Goal: Use online tool/utility: Utilize a website feature to perform a specific function

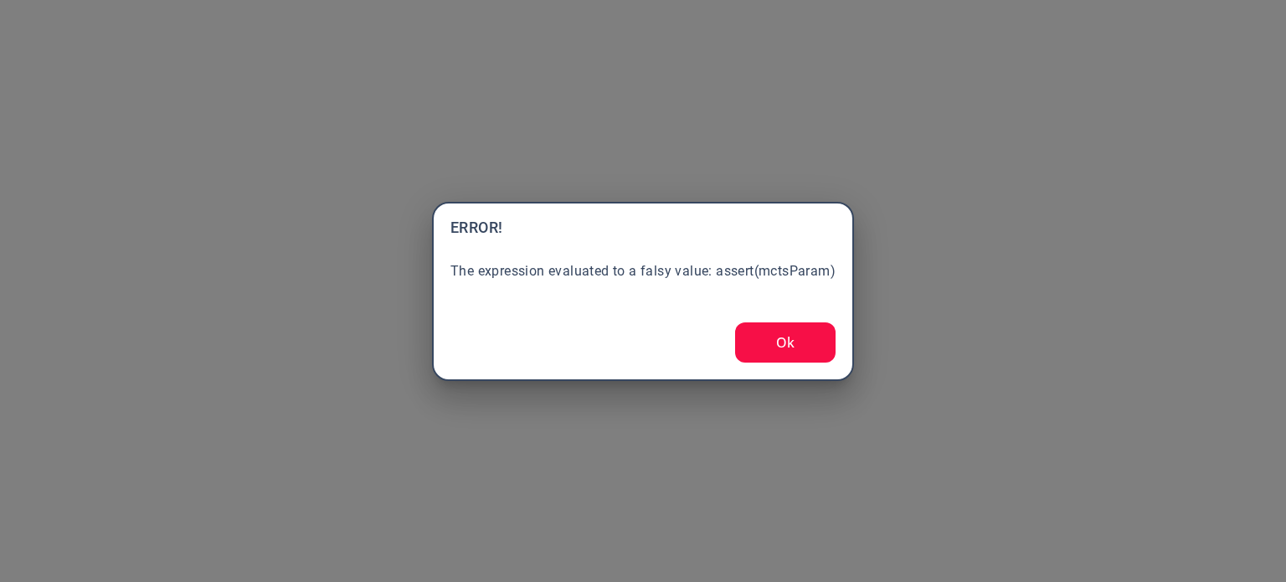
click at [807, 343] on button "Ok" at bounding box center [785, 342] width 100 height 40
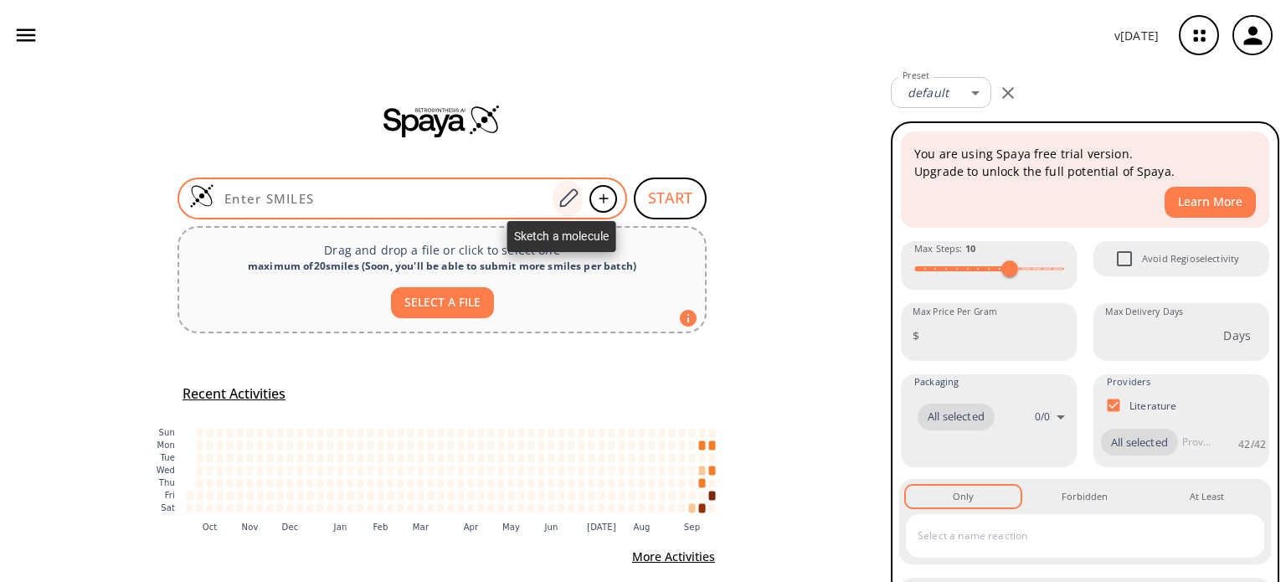
click at [565, 197] on icon at bounding box center [568, 199] width 23 height 22
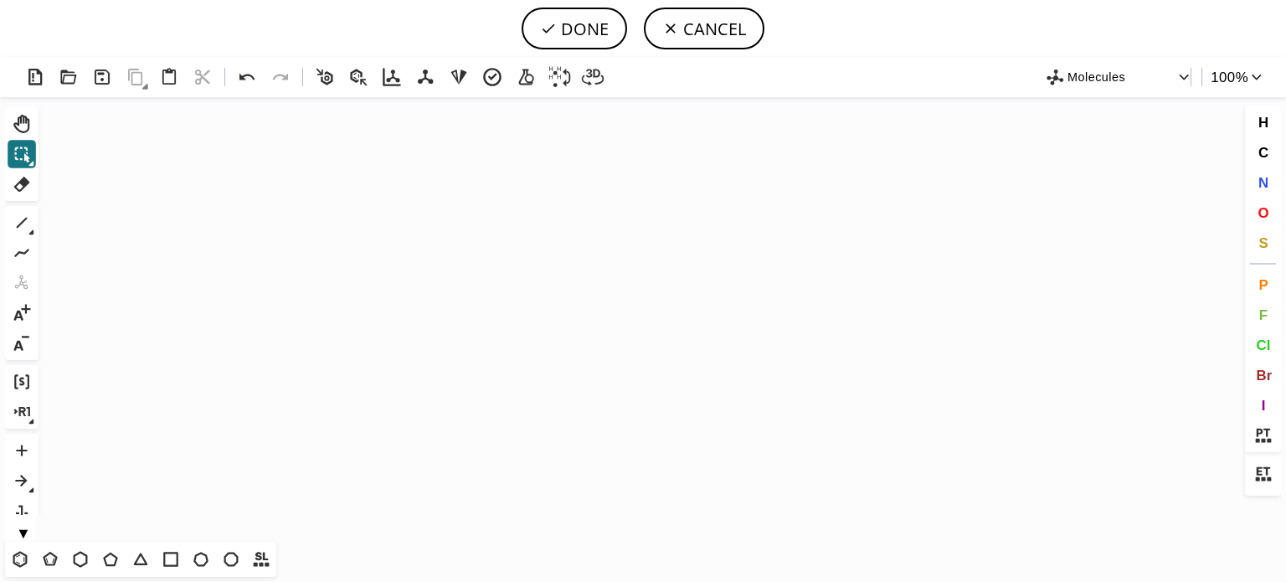
drag, startPoint x: 23, startPoint y: 557, endPoint x: 214, endPoint y: 424, distance: 232.1
click at [23, 552] on icon at bounding box center [20, 560] width 22 height 22
click at [616, 294] on icon "Created with [PERSON_NAME] 2.3.0" at bounding box center [643, 319] width 1196 height 445
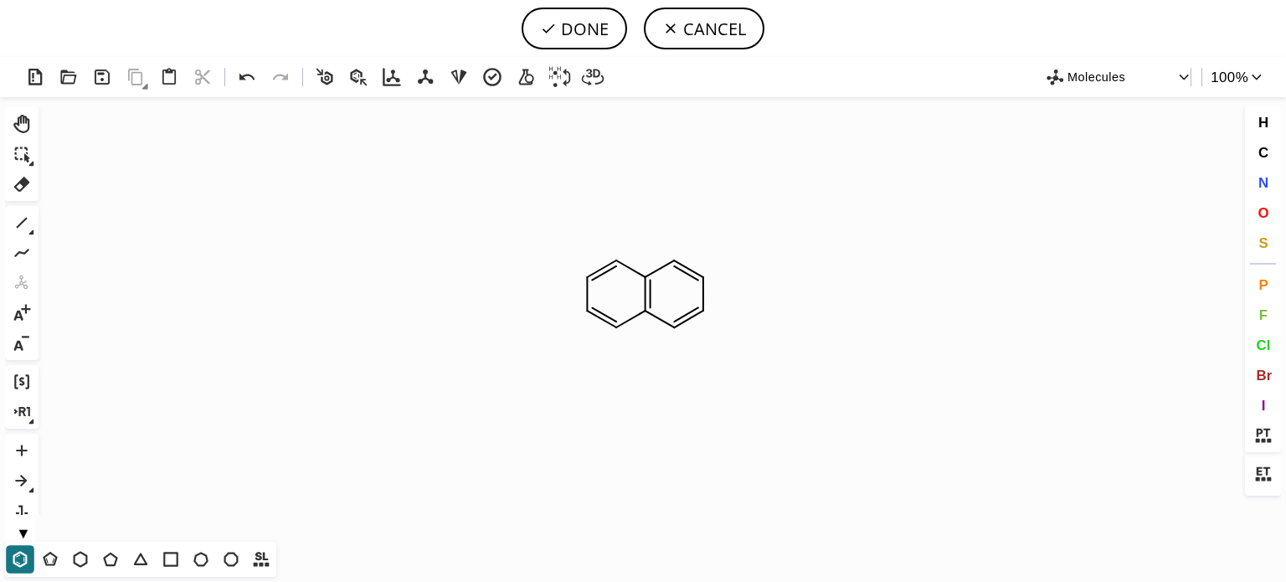
drag, startPoint x: 25, startPoint y: 225, endPoint x: 404, endPoint y: 187, distance: 380.5
click at [31, 221] on icon at bounding box center [22, 223] width 22 height 22
drag, startPoint x: 608, startPoint y: 261, endPoint x: 690, endPoint y: 284, distance: 85.1
click at [85, 555] on icon at bounding box center [81, 559] width 14 height 16
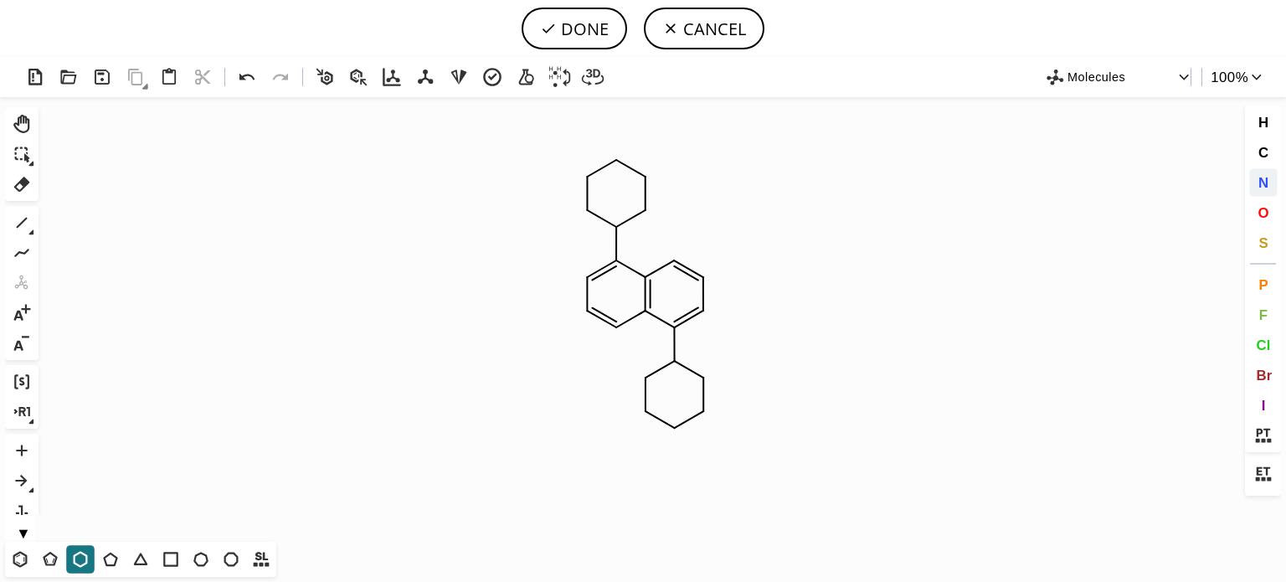
click at [1262, 188] on span "N" at bounding box center [1263, 182] width 10 height 16
click at [622, 227] on tspan "N" at bounding box center [622, 227] width 8 height 13
click at [674, 366] on tspan "N" at bounding box center [674, 366] width 8 height 13
click at [1269, 185] on button "N" at bounding box center [1263, 182] width 28 height 28
drag, startPoint x: 590, startPoint y: 277, endPoint x: 590, endPoint y: 292, distance: 15.1
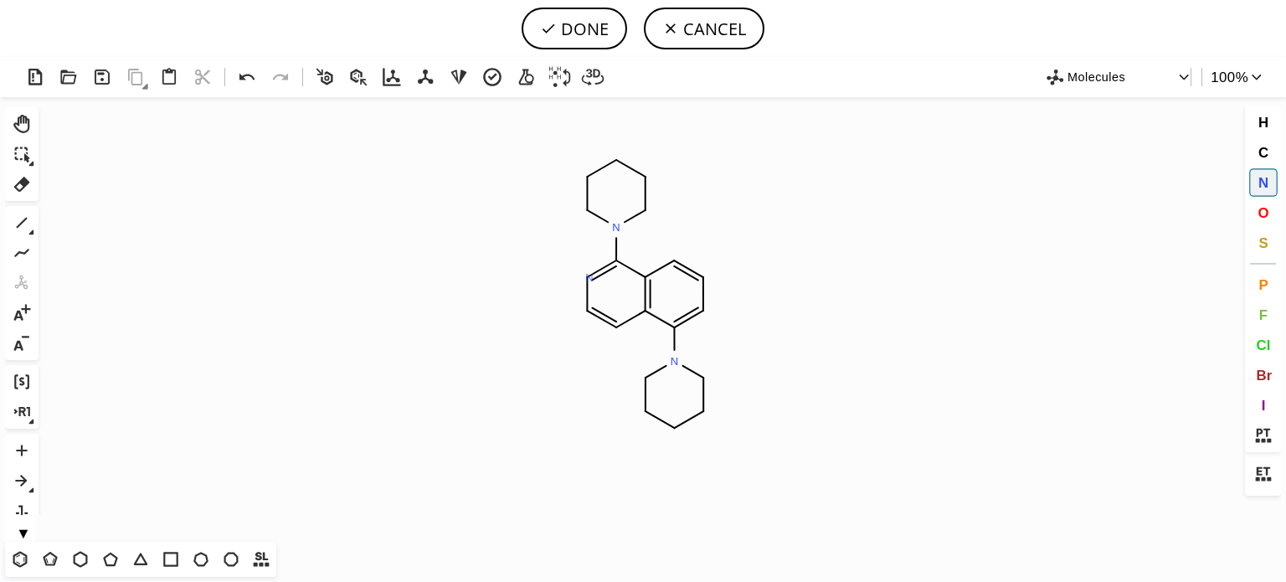
click at [589, 277] on tspan "N" at bounding box center [589, 277] width 8 height 13
click at [620, 331] on tspan "N" at bounding box center [620, 331] width 8 height 13
click at [678, 265] on tspan "N" at bounding box center [678, 265] width 8 height 13
click at [708, 314] on tspan "N" at bounding box center [707, 314] width 8 height 13
click at [24, 220] on icon at bounding box center [22, 223] width 11 height 11
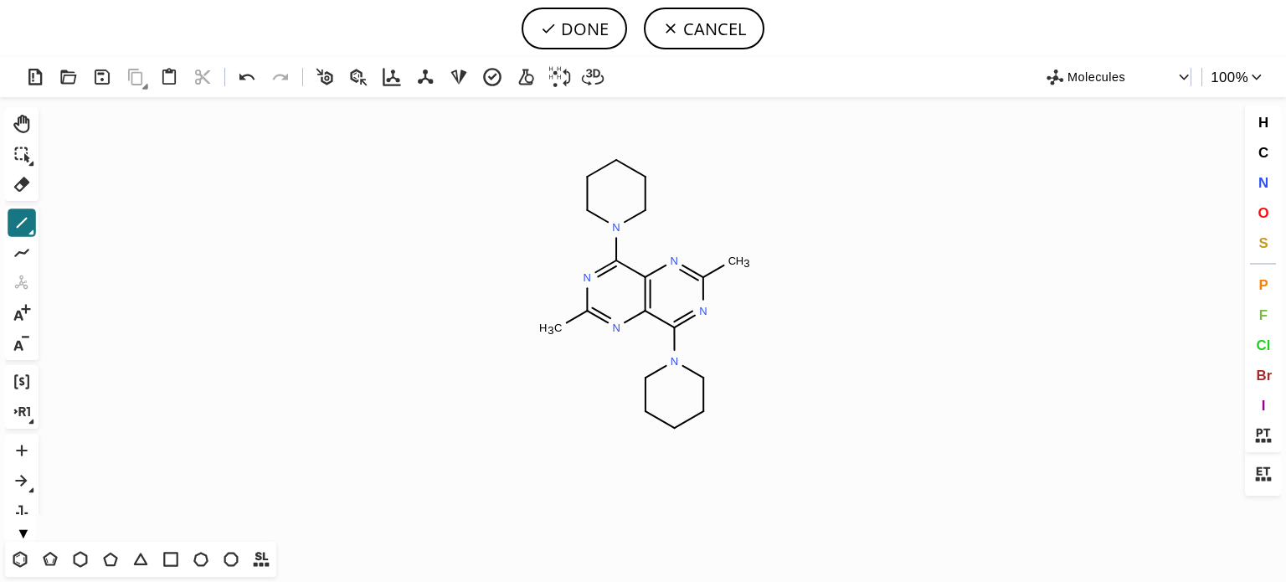
drag, startPoint x: 82, startPoint y: 561, endPoint x: 173, endPoint y: 518, distance: 100.8
click at [100, 552] on div "T T T T T T T T Shift+T" at bounding box center [140, 559] width 271 height 35
click at [248, 75] on icon at bounding box center [247, 77] width 15 height 7
drag, startPoint x: 77, startPoint y: 560, endPoint x: 616, endPoint y: 332, distance: 585.0
click at [100, 552] on div "T T T T T T T T Shift+T" at bounding box center [140, 559] width 271 height 35
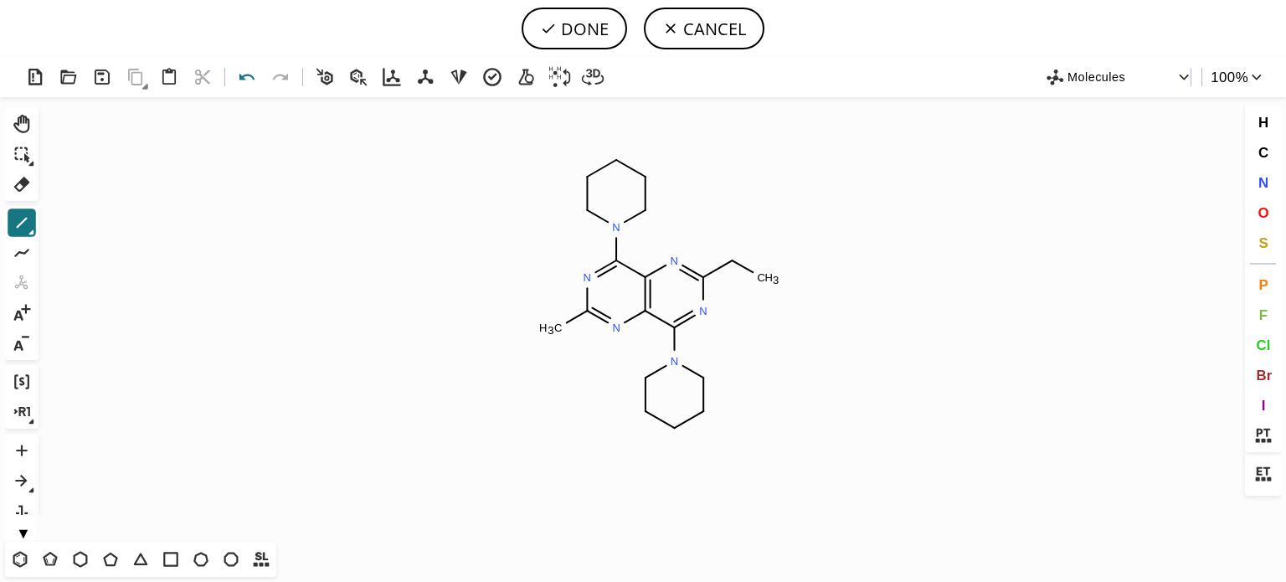
click at [250, 74] on icon at bounding box center [247, 77] width 24 height 24
click at [82, 556] on icon at bounding box center [81, 560] width 22 height 22
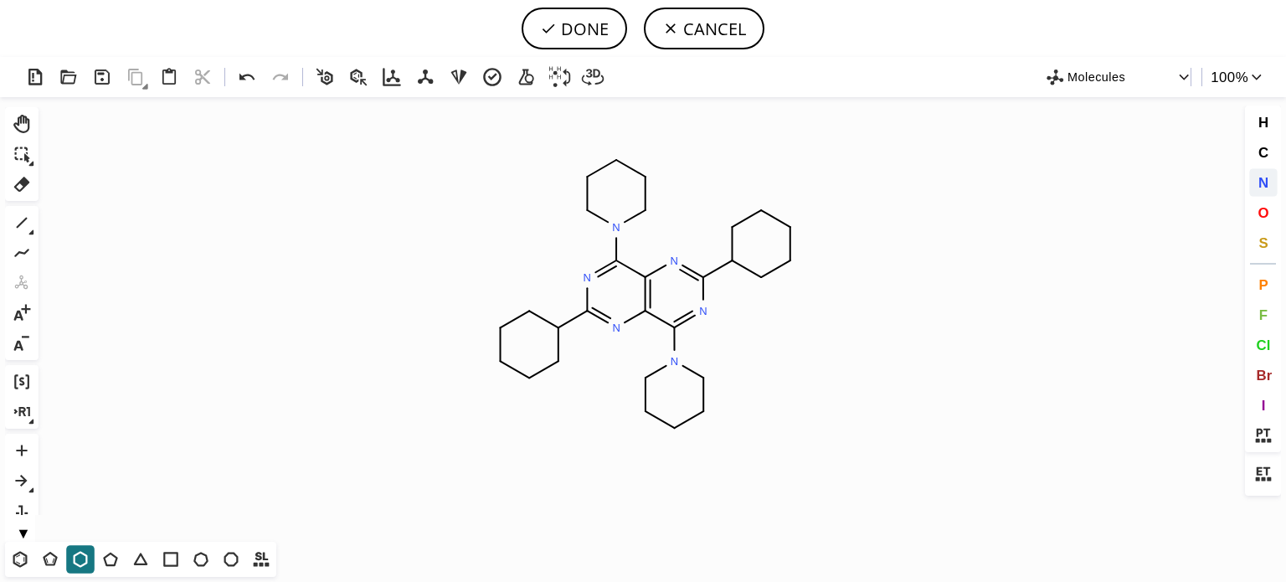
click at [1264, 180] on span "N" at bounding box center [1263, 182] width 10 height 16
drag, startPoint x: 731, startPoint y: 264, endPoint x: 569, endPoint y: 296, distance: 164.7
click at [730, 264] on tspan "N" at bounding box center [731, 264] width 8 height 13
click at [556, 328] on tspan "N" at bounding box center [556, 328] width 8 height 13
click at [28, 222] on icon at bounding box center [22, 223] width 22 height 22
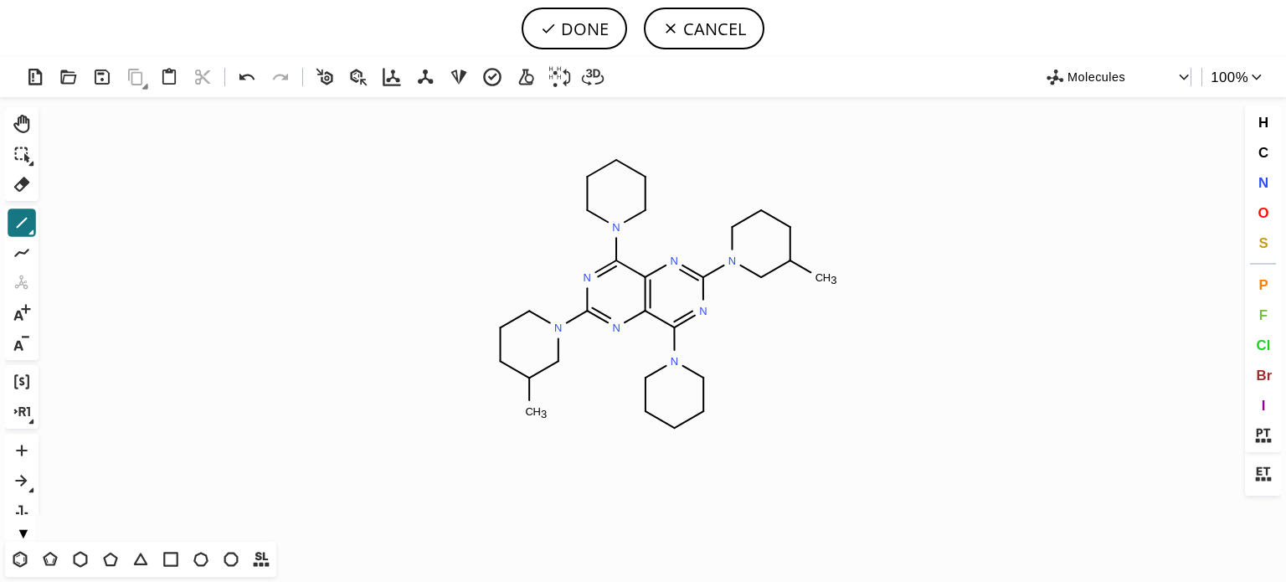
drag, startPoint x: 20, startPoint y: 188, endPoint x: 362, endPoint y: 173, distance: 342.0
click at [28, 182] on icon at bounding box center [22, 184] width 22 height 22
drag, startPoint x: 518, startPoint y: 373, endPoint x: 509, endPoint y: 371, distance: 8.5
click at [518, 372] on icon "Created with [PERSON_NAME] 2.3.0 C H 3 N N N N N N N N C H 3 N" at bounding box center [643, 319] width 1196 height 445
click at [794, 244] on icon at bounding box center [790, 244] width 18 height 44
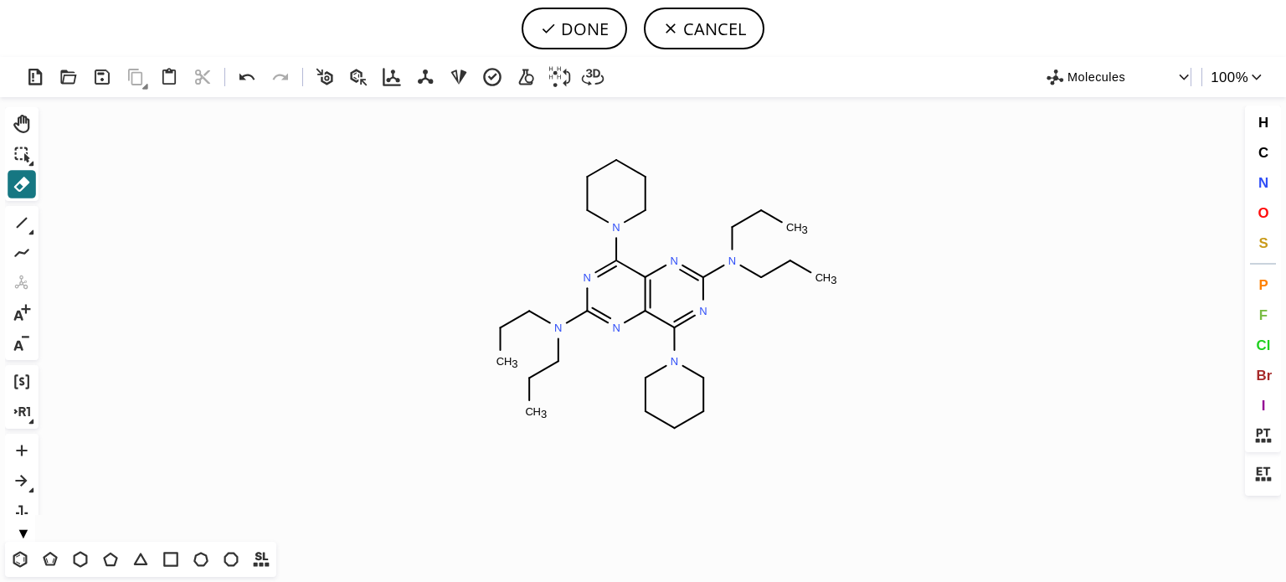
drag, startPoint x: 11, startPoint y: 183, endPoint x: 57, endPoint y: 173, distance: 47.0
click at [16, 180] on icon at bounding box center [22, 184] width 22 height 22
click at [761, 219] on circle at bounding box center [761, 210] width 22 height 22
click at [739, 230] on rect at bounding box center [724, 228] width 31 height 22
drag, startPoint x: 797, startPoint y: 223, endPoint x: 998, endPoint y: 230, distance: 201.1
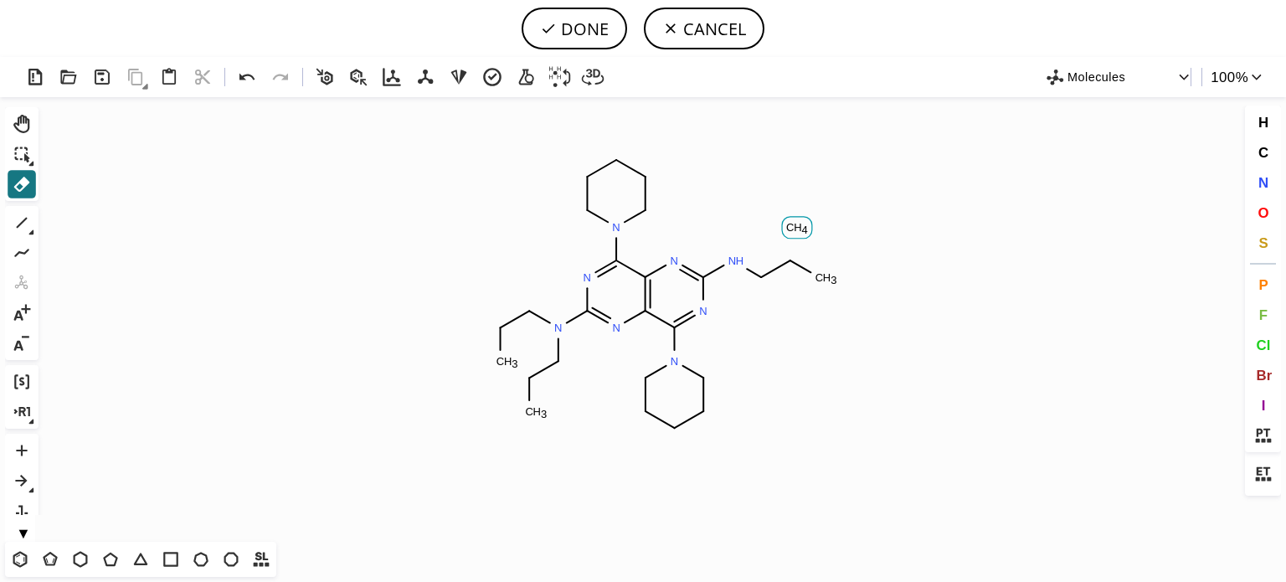
click at [800, 223] on tspan "H" at bounding box center [798, 227] width 8 height 13
drag, startPoint x: 1265, startPoint y: 214, endPoint x: 1249, endPoint y: 212, distance: 15.2
click at [1263, 213] on span "O" at bounding box center [1263, 212] width 11 height 16
drag, startPoint x: 821, startPoint y: 284, endPoint x: 784, endPoint y: 290, distance: 37.3
click at [816, 284] on tspan "O" at bounding box center [820, 284] width 8 height 13
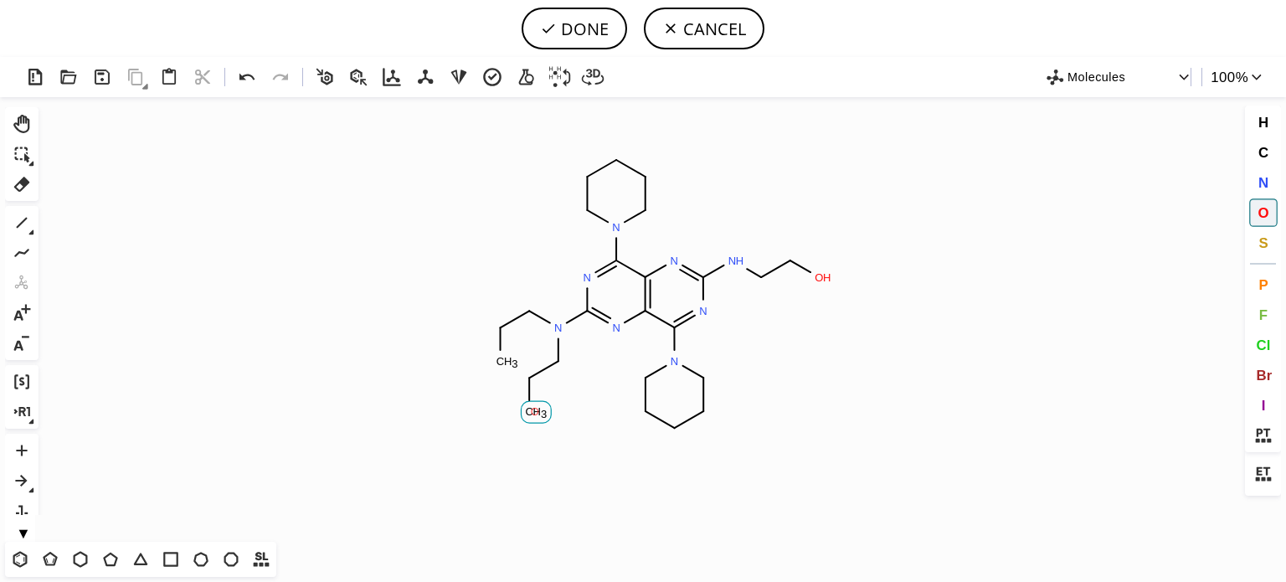
drag, startPoint x: 535, startPoint y: 411, endPoint x: 499, endPoint y: 394, distance: 39.7
click at [531, 408] on tspan "O" at bounding box center [535, 411] width 8 height 13
drag, startPoint x: 500, startPoint y: 359, endPoint x: 390, endPoint y: 343, distance: 110.8
click at [496, 357] on tspan "O" at bounding box center [500, 359] width 8 height 13
click at [578, 26] on button "DONE" at bounding box center [575, 29] width 106 height 42
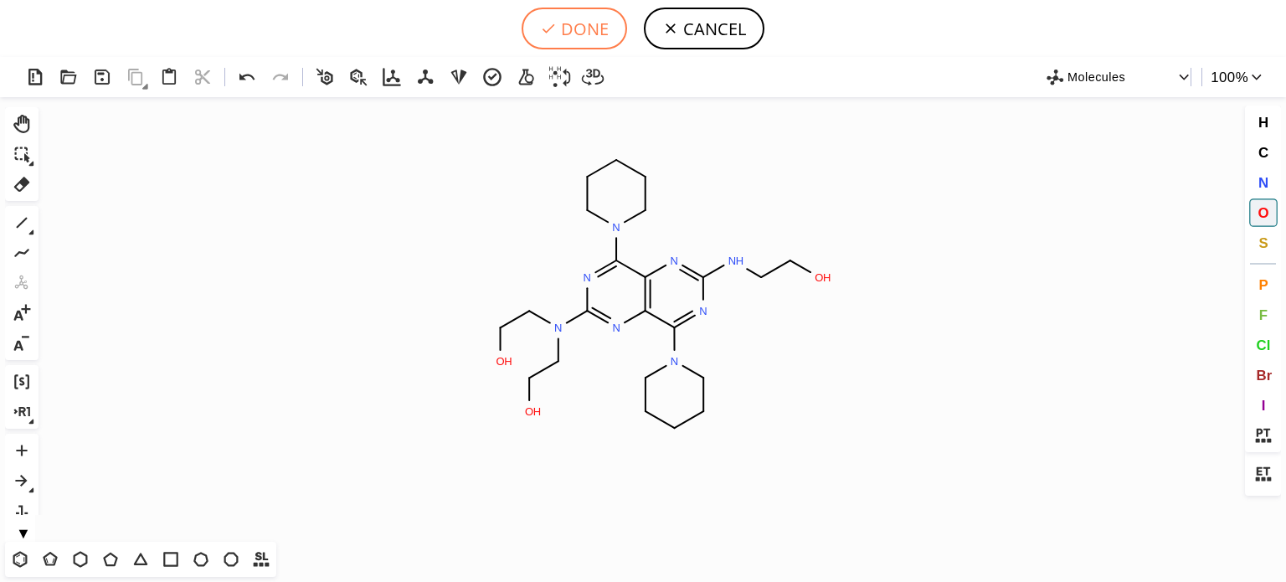
type input "N1C(N(CCO)CCO)=NC2C(N3CCCCC3)=NC(NCCO)=NC=2C=1N1CCCCC1"
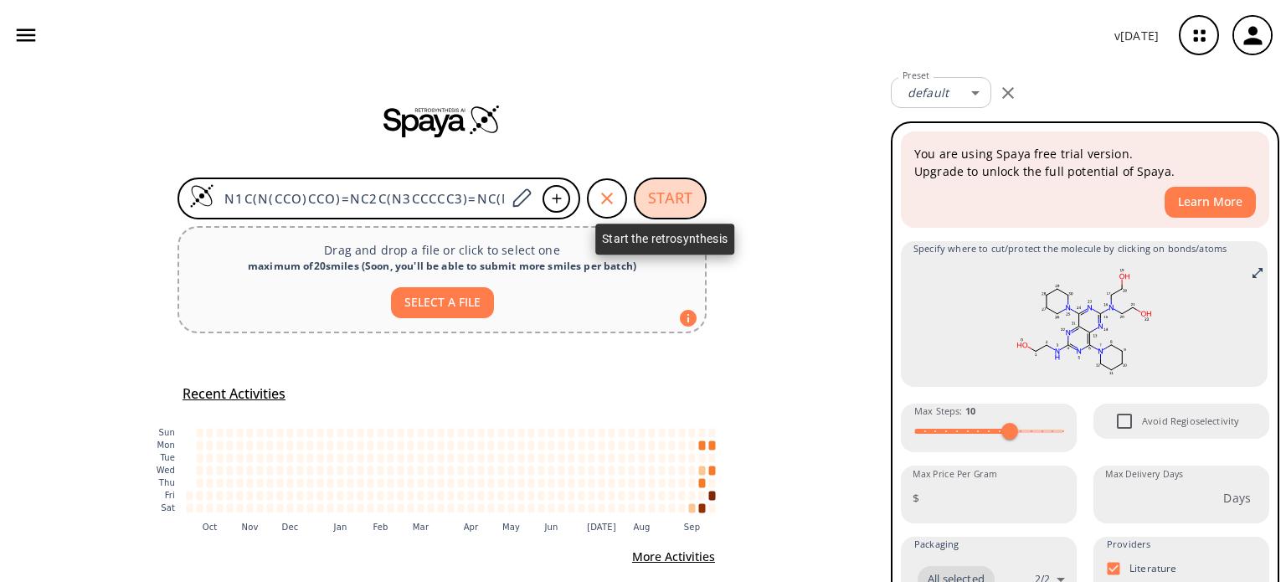
click at [662, 198] on button "START" at bounding box center [670, 199] width 73 height 42
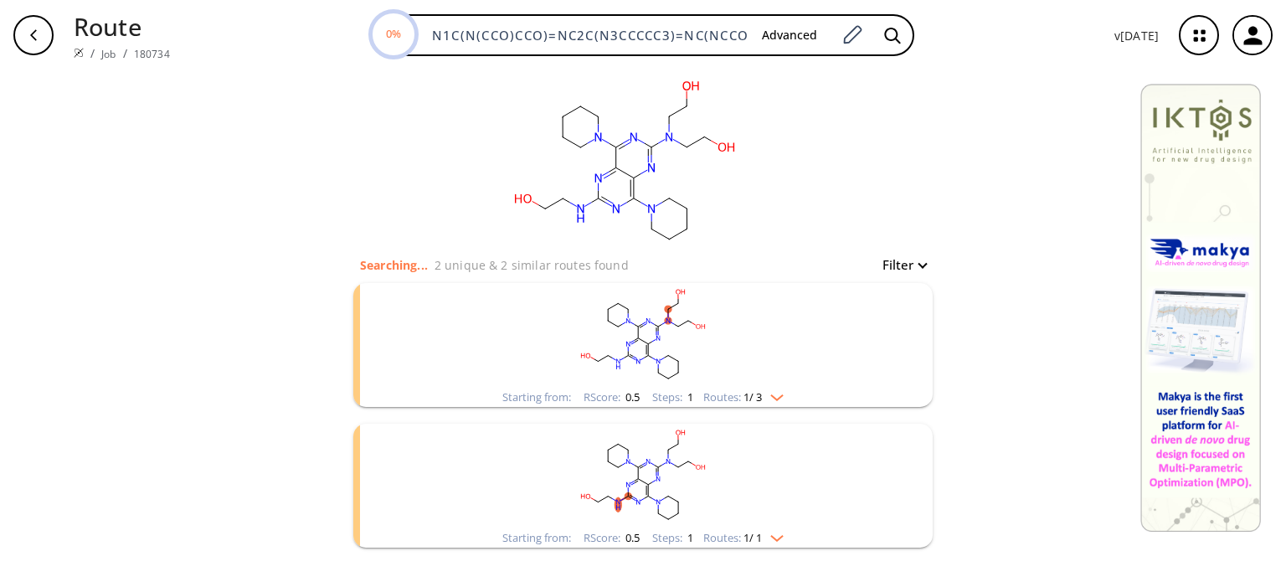
click at [784, 394] on div "Starting from: RScore : 0.5 Steps : 1 Routes: 1 / 3" at bounding box center [643, 397] width 306 height 19
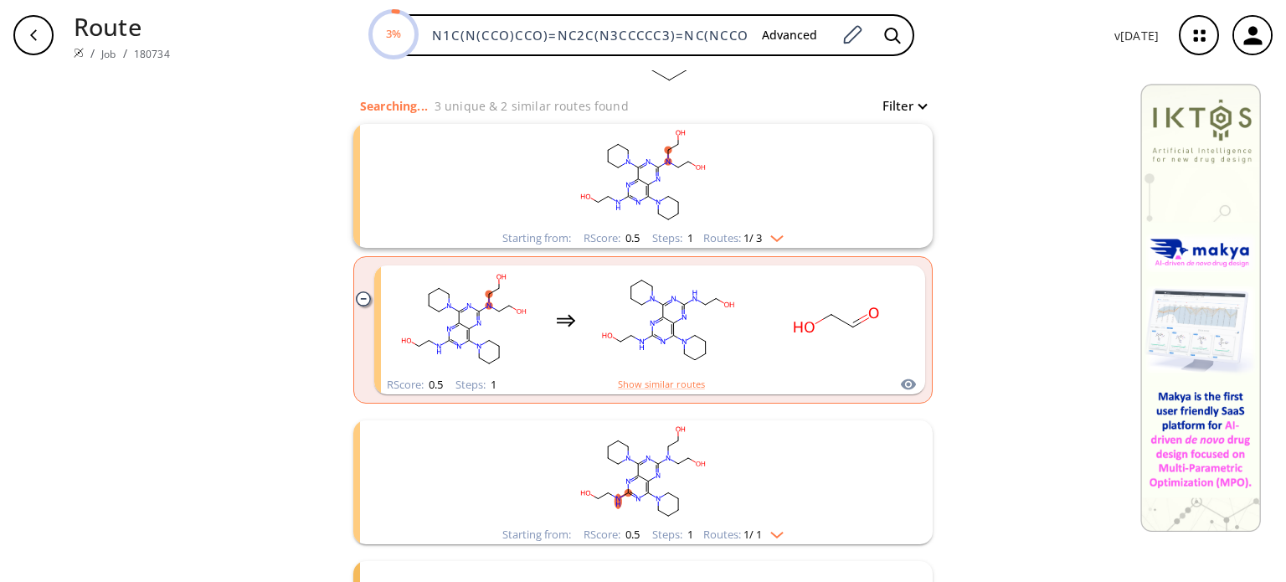
scroll to position [213, 0]
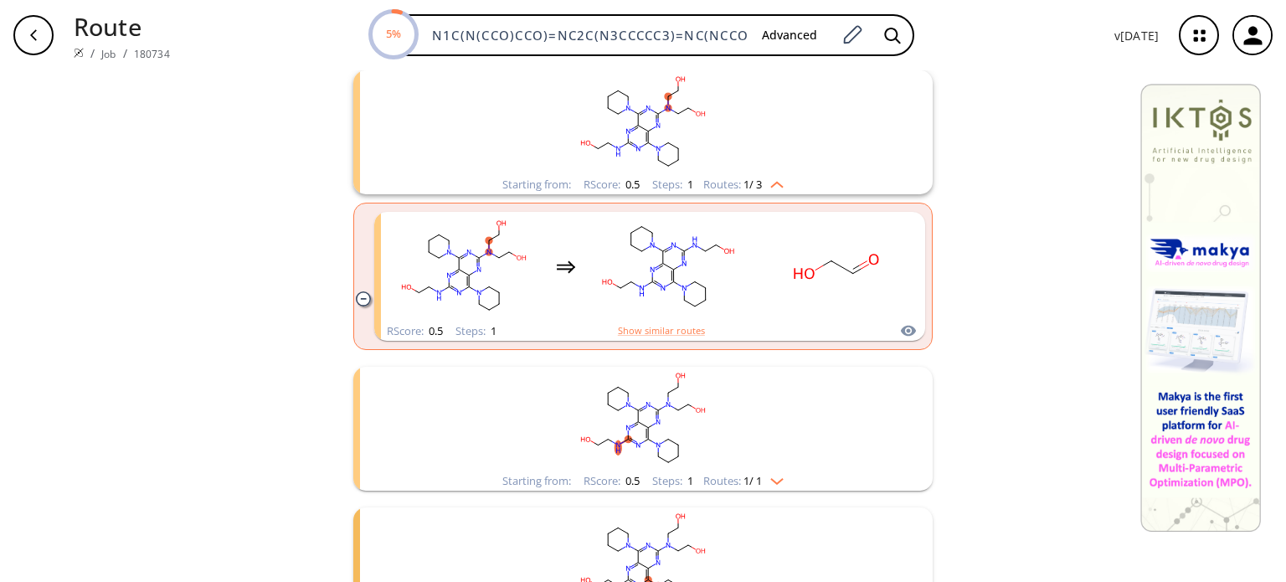
click at [766, 482] on img "clusters" at bounding box center [773, 477] width 22 height 13
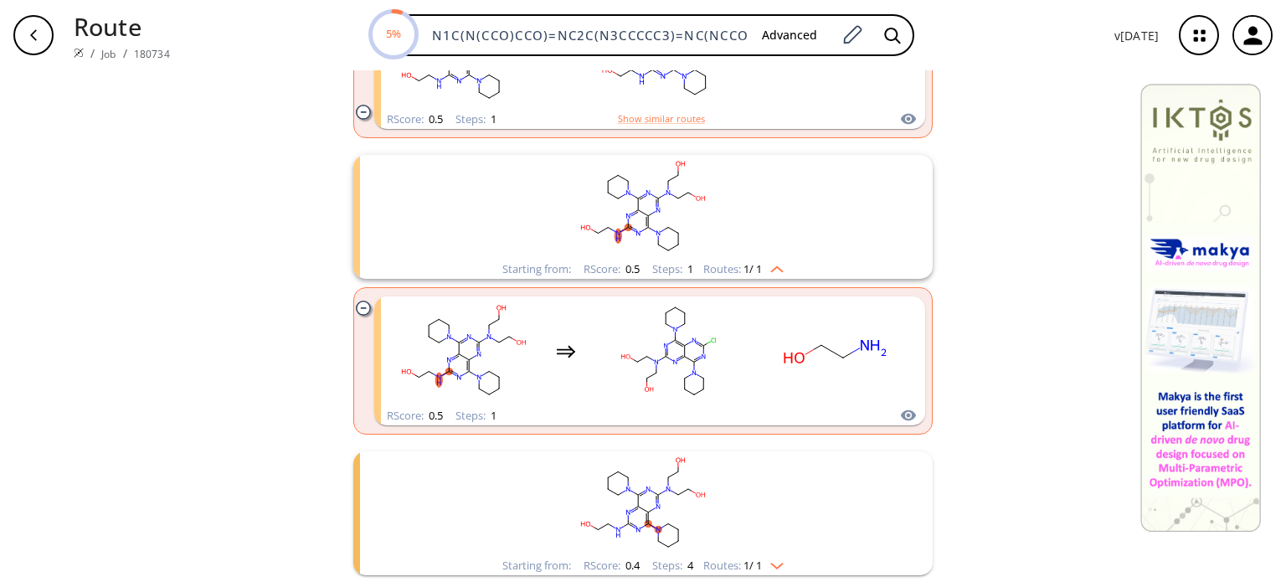
scroll to position [464, 0]
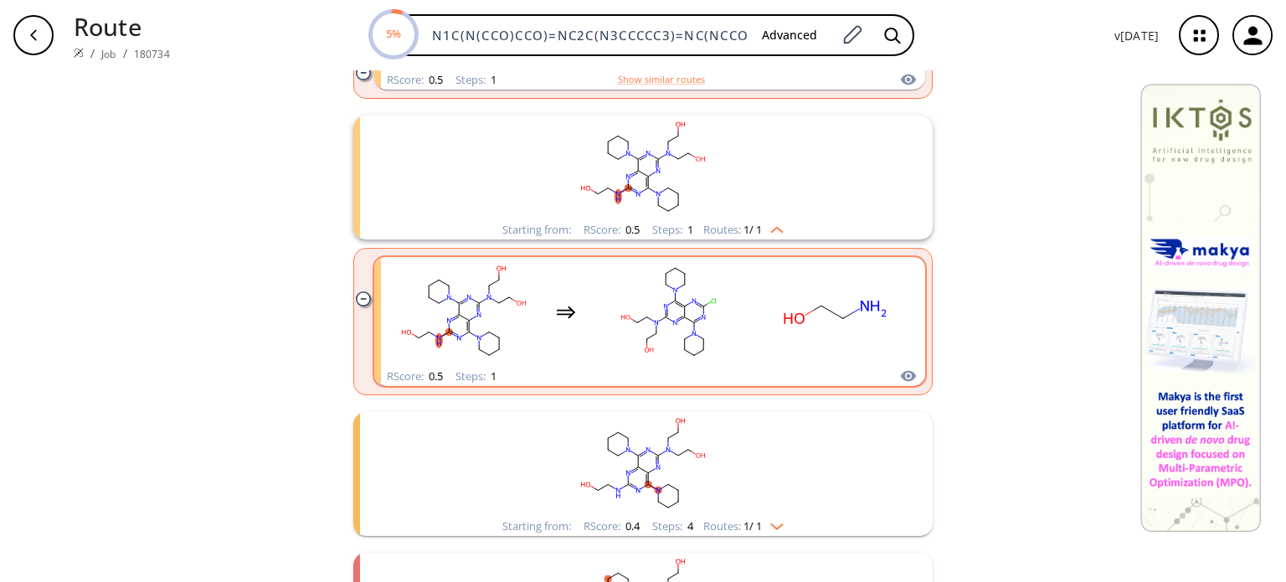
click at [732, 301] on rect "clusters" at bounding box center [668, 312] width 151 height 105
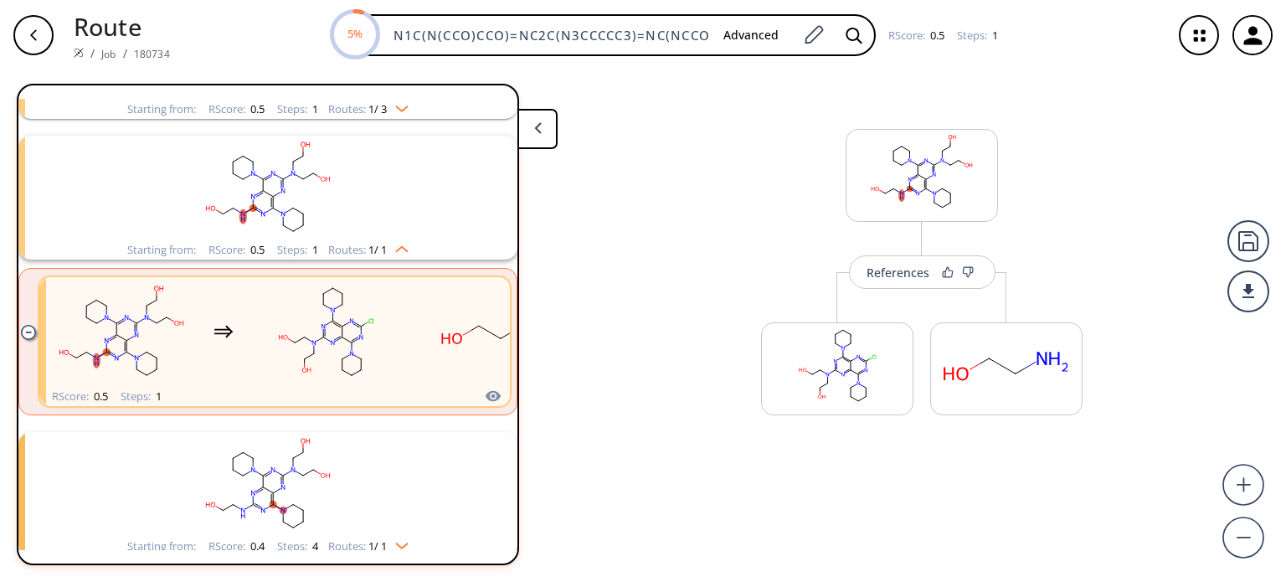
scroll to position [178, 0]
click at [886, 291] on button "References" at bounding box center [922, 283] width 147 height 33
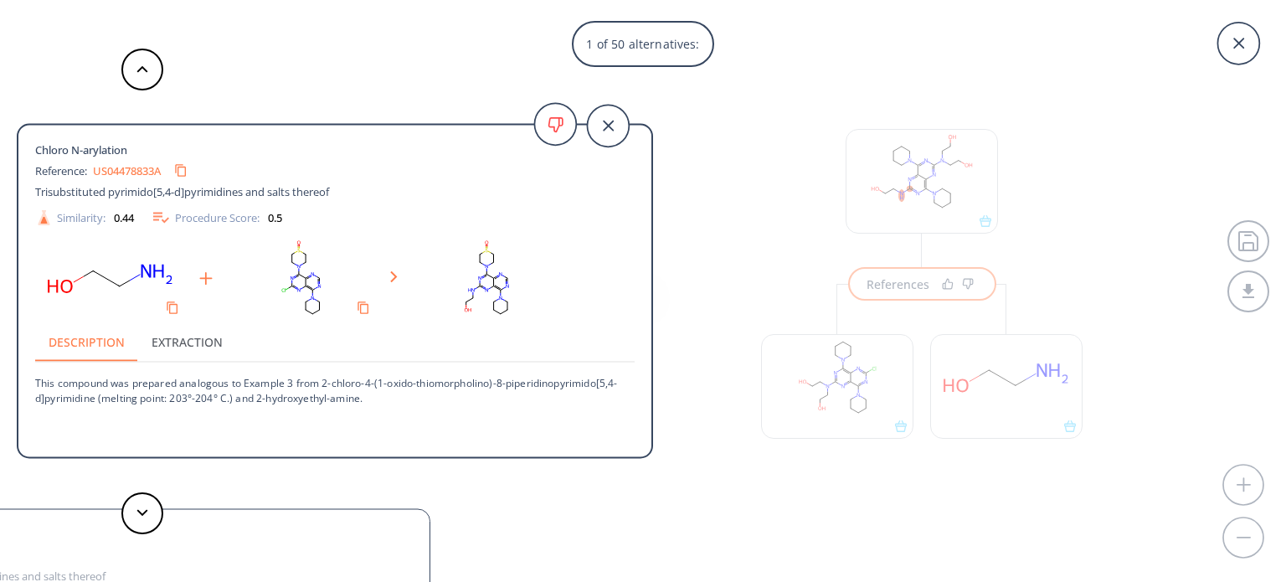
click at [861, 362] on div "1 of 50 alternatives: Chloro N-arylation Reference: US04478833A Trisubstituted …" at bounding box center [643, 291] width 1286 height 582
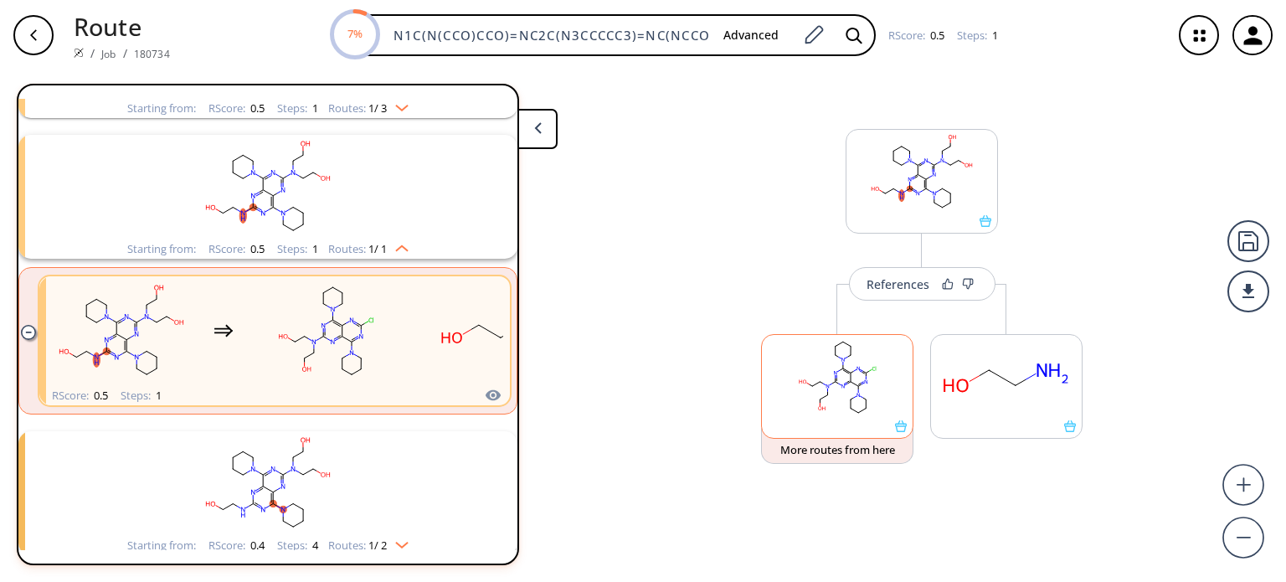
click at [861, 362] on rect at bounding box center [837, 377] width 151 height 85
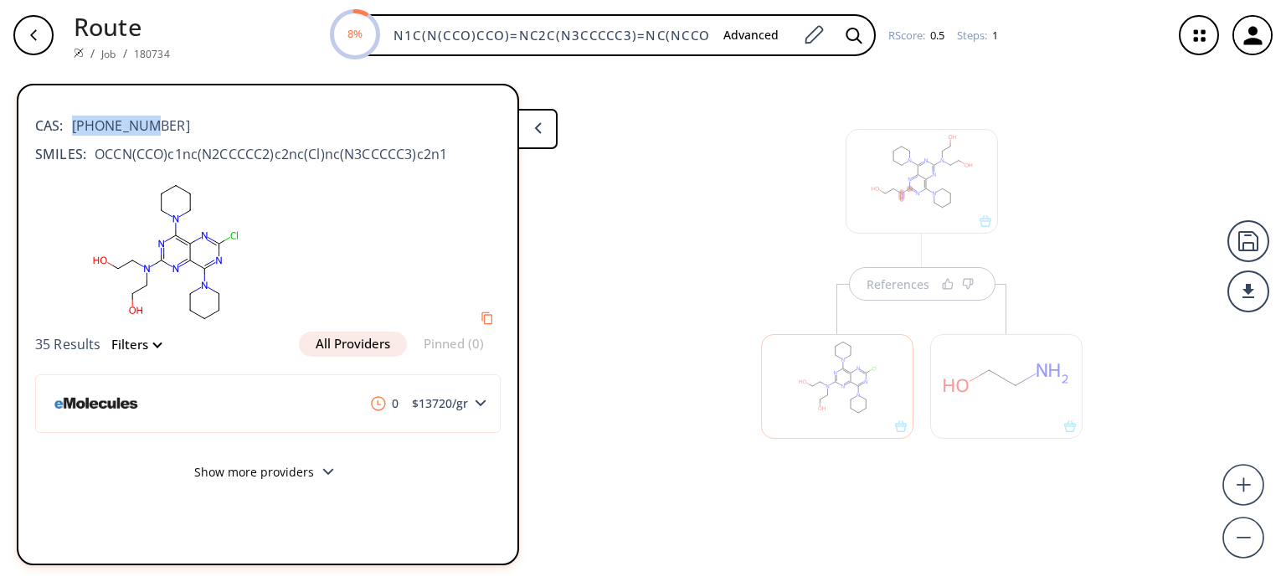
drag, startPoint x: 154, startPoint y: 125, endPoint x: 76, endPoint y: 124, distance: 77.9
click at [70, 118] on div "CAS: [PHONE_NUMBER]" at bounding box center [268, 117] width 466 height 37
copy span "[PHONE_NUMBER]"
click at [927, 292] on div at bounding box center [1006, 378] width 169 height 188
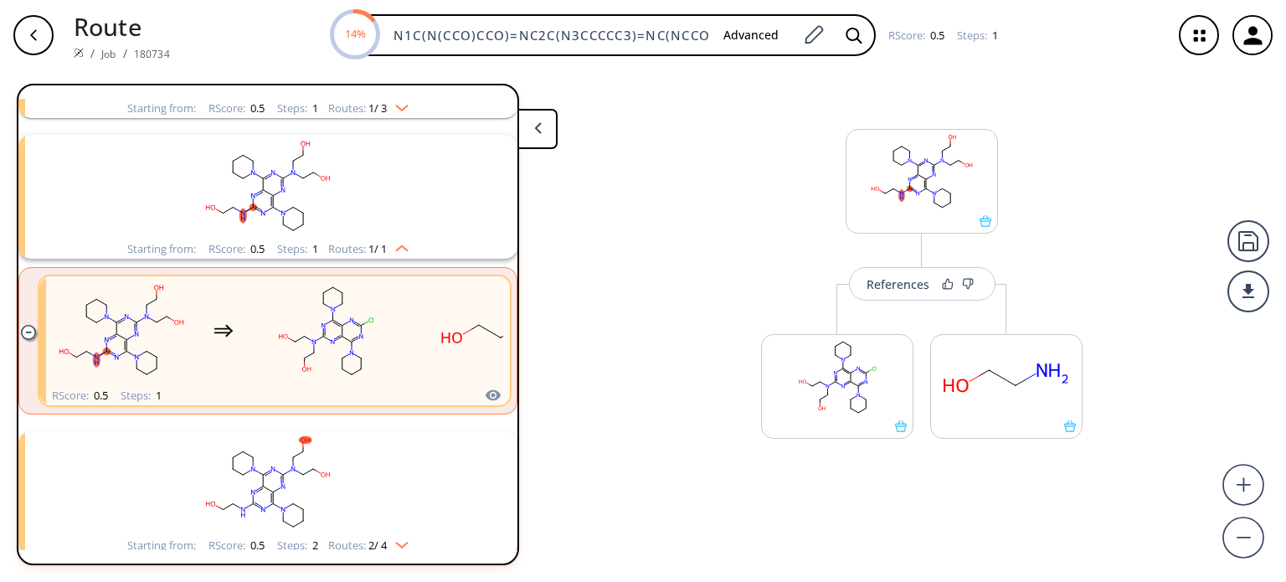
click at [406, 544] on img "clusters" at bounding box center [398, 541] width 22 height 13
click at [906, 282] on div "References" at bounding box center [898, 284] width 63 height 11
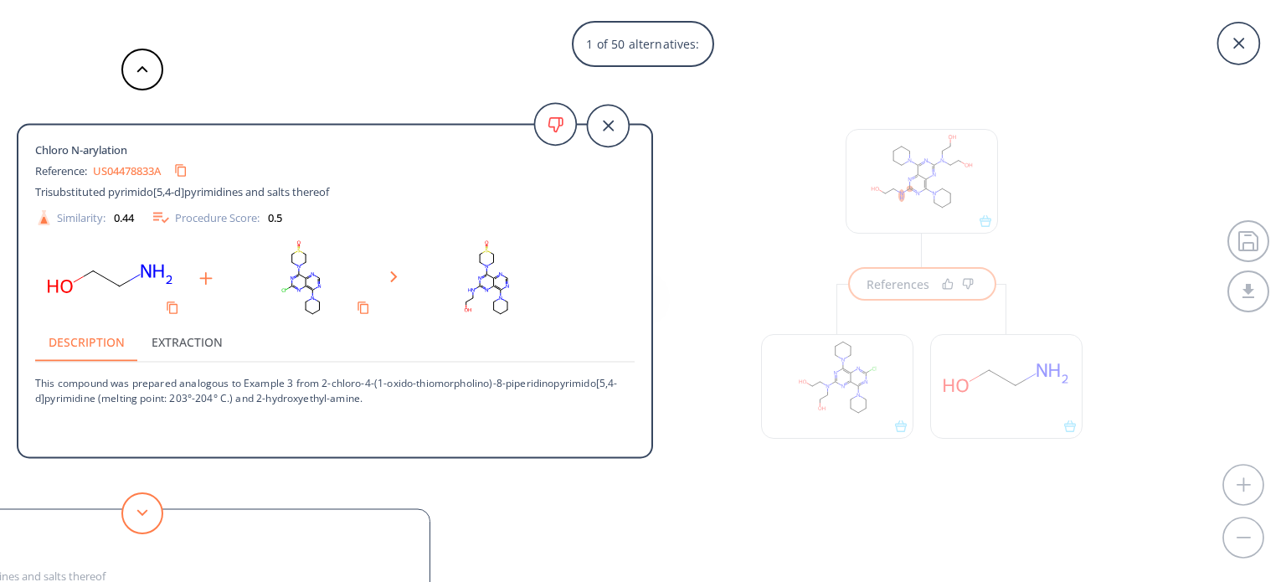
click at [134, 517] on button at bounding box center [142, 513] width 42 height 42
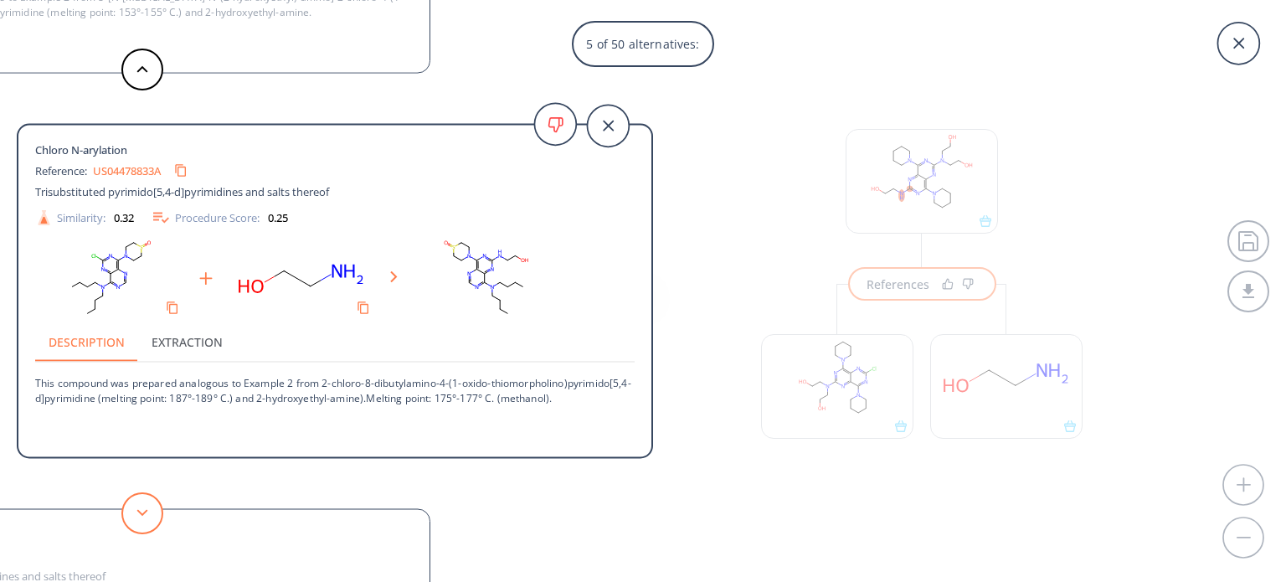
click at [134, 517] on button at bounding box center [142, 513] width 42 height 42
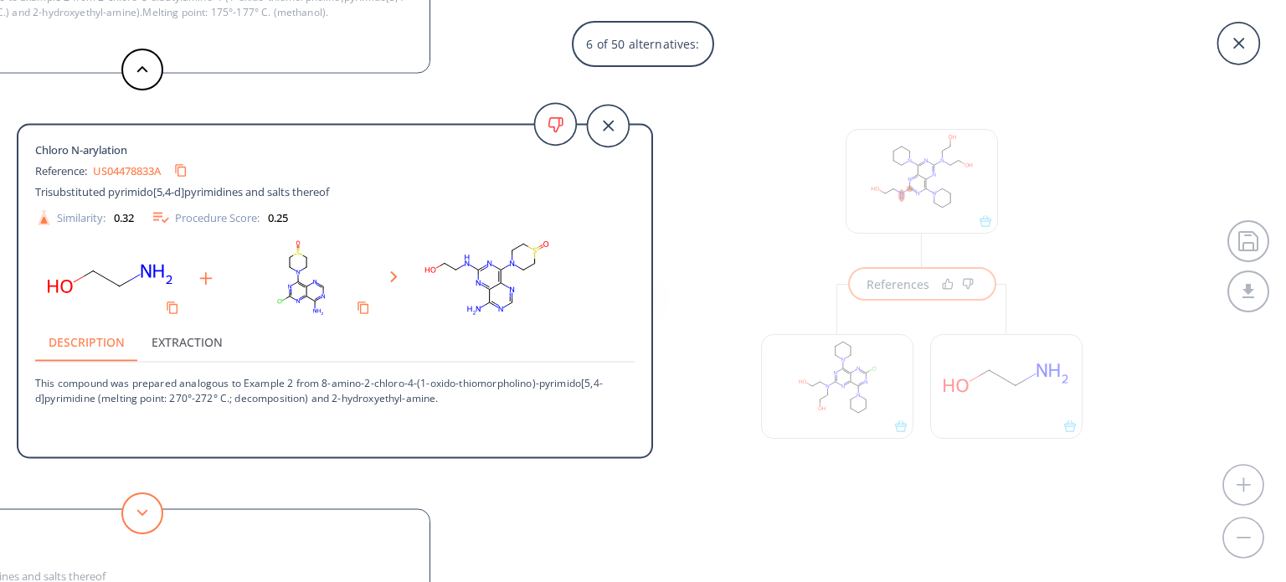
click at [134, 517] on button at bounding box center [142, 513] width 42 height 42
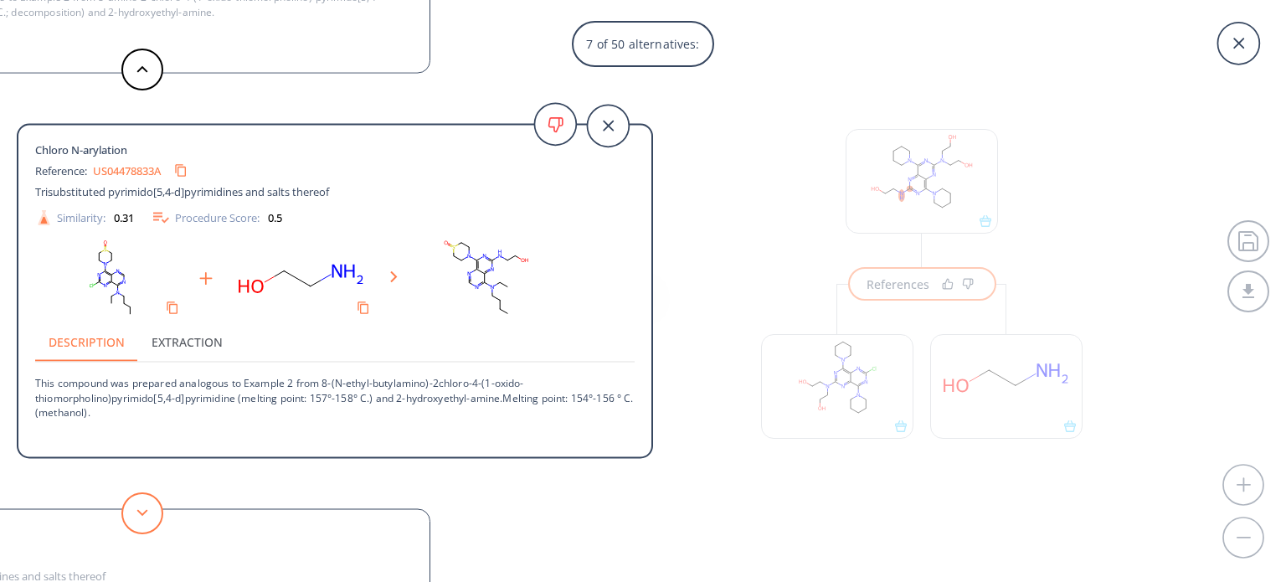
click at [134, 517] on button at bounding box center [142, 513] width 42 height 42
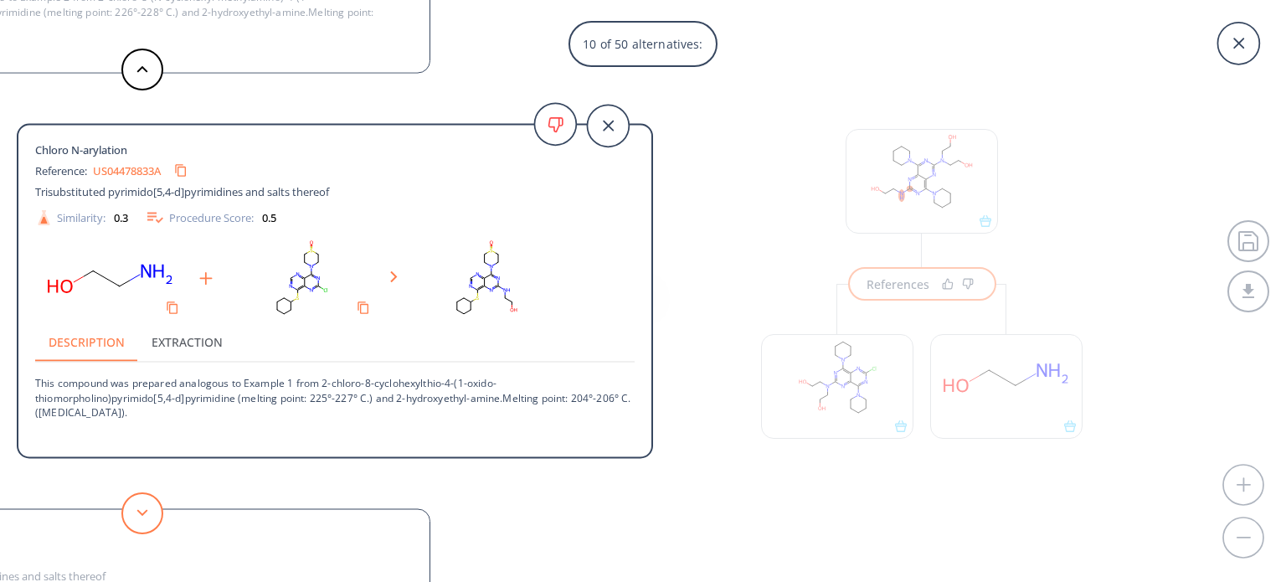
click at [134, 517] on button at bounding box center [142, 513] width 42 height 42
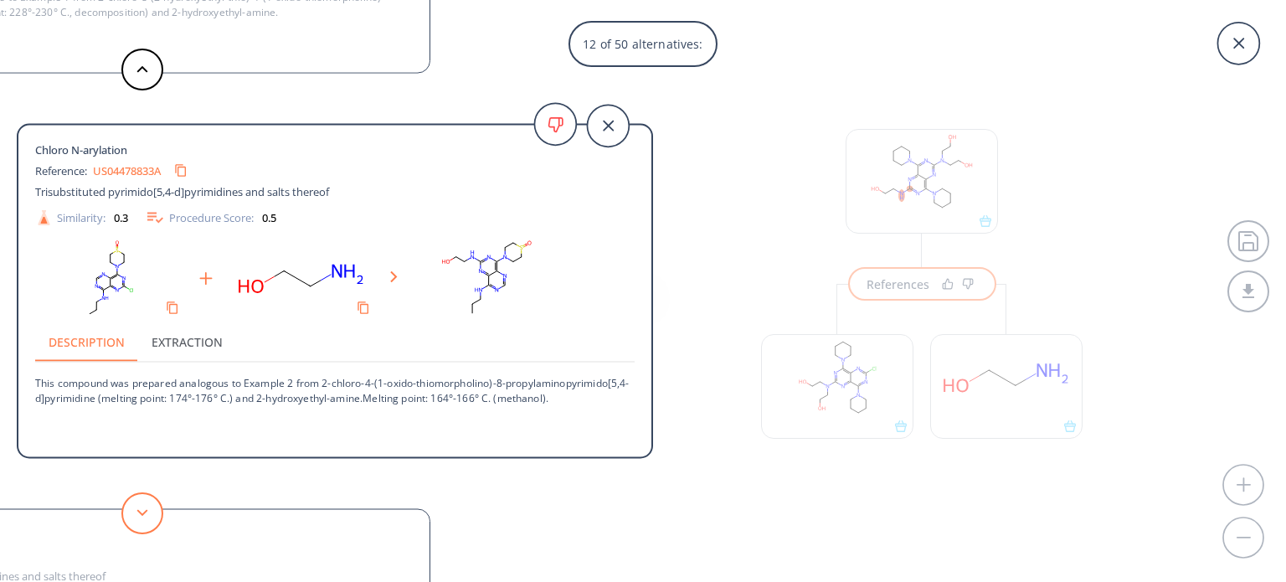
click at [134, 517] on button at bounding box center [142, 513] width 42 height 42
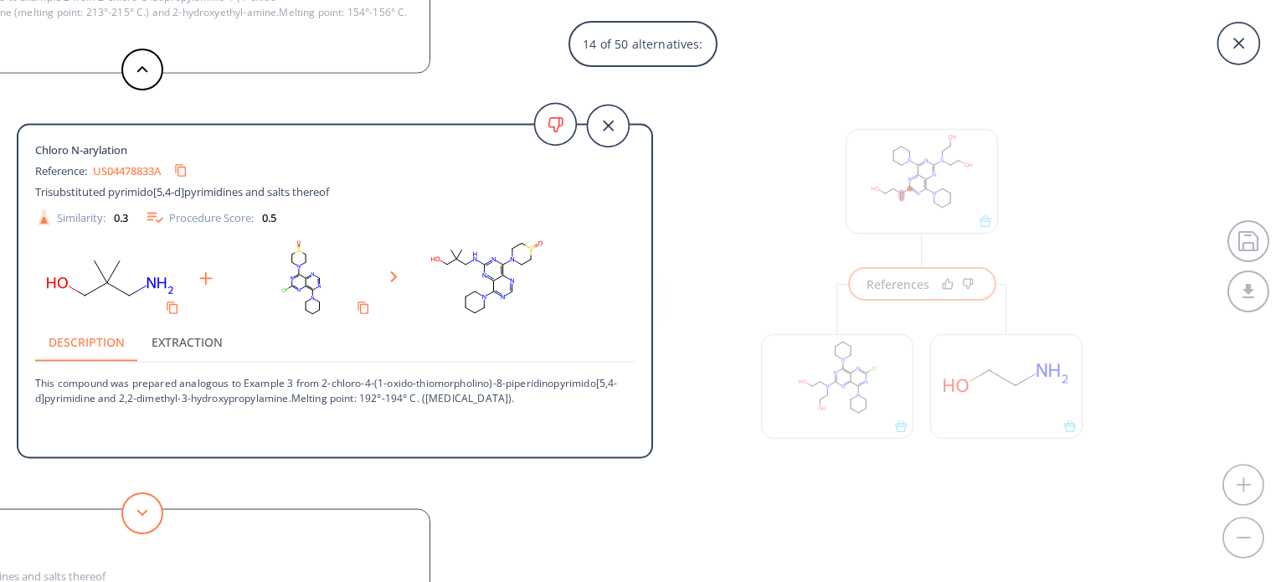
click at [134, 517] on button at bounding box center [142, 513] width 42 height 42
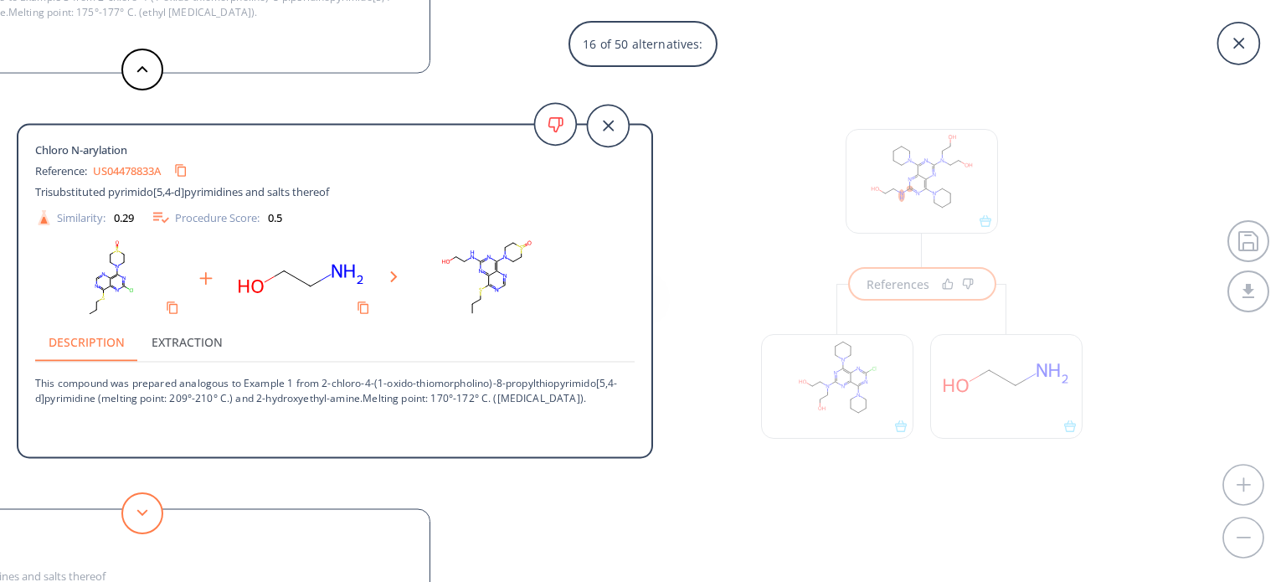
click at [134, 517] on button at bounding box center [142, 513] width 42 height 42
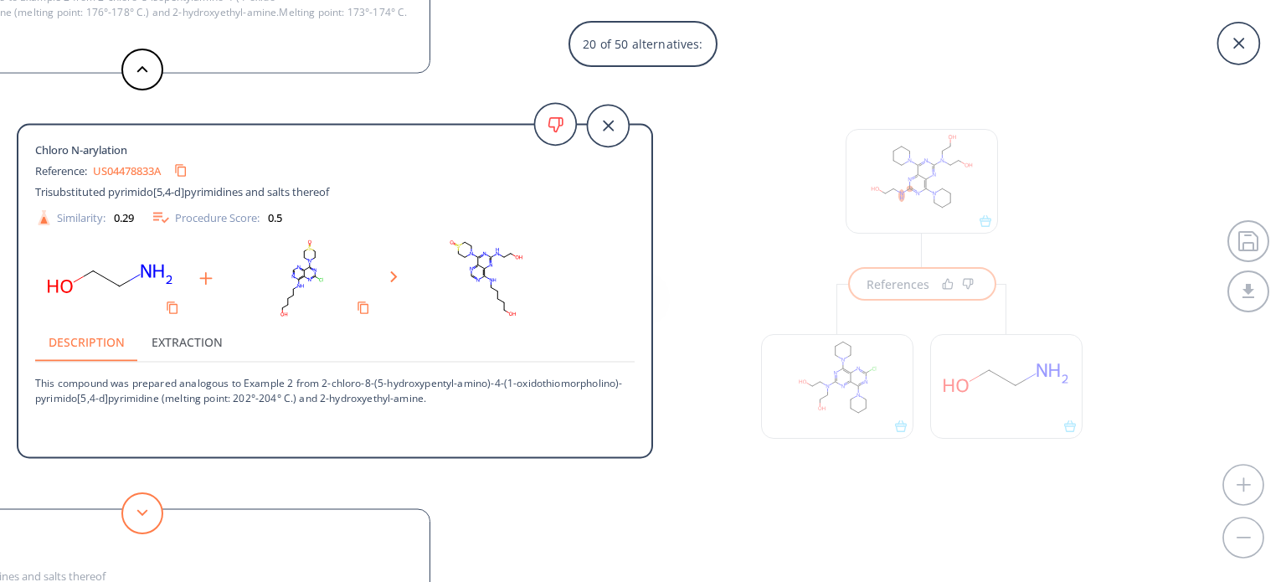
click at [138, 513] on icon at bounding box center [142, 513] width 12 height 8
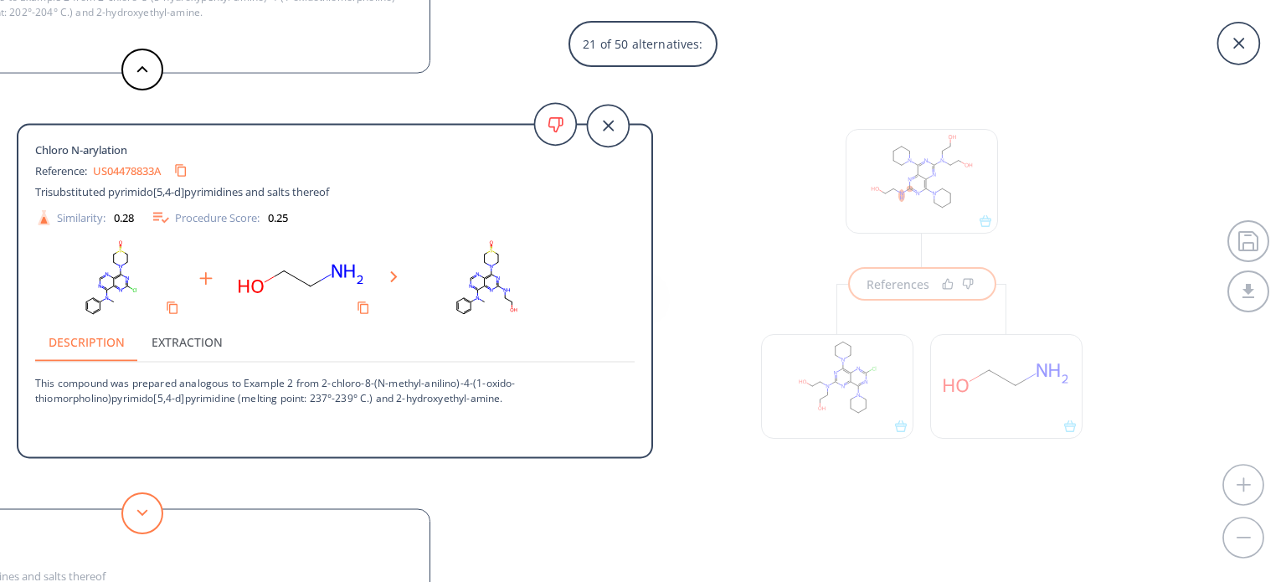
click at [144, 509] on icon at bounding box center [142, 513] width 12 height 8
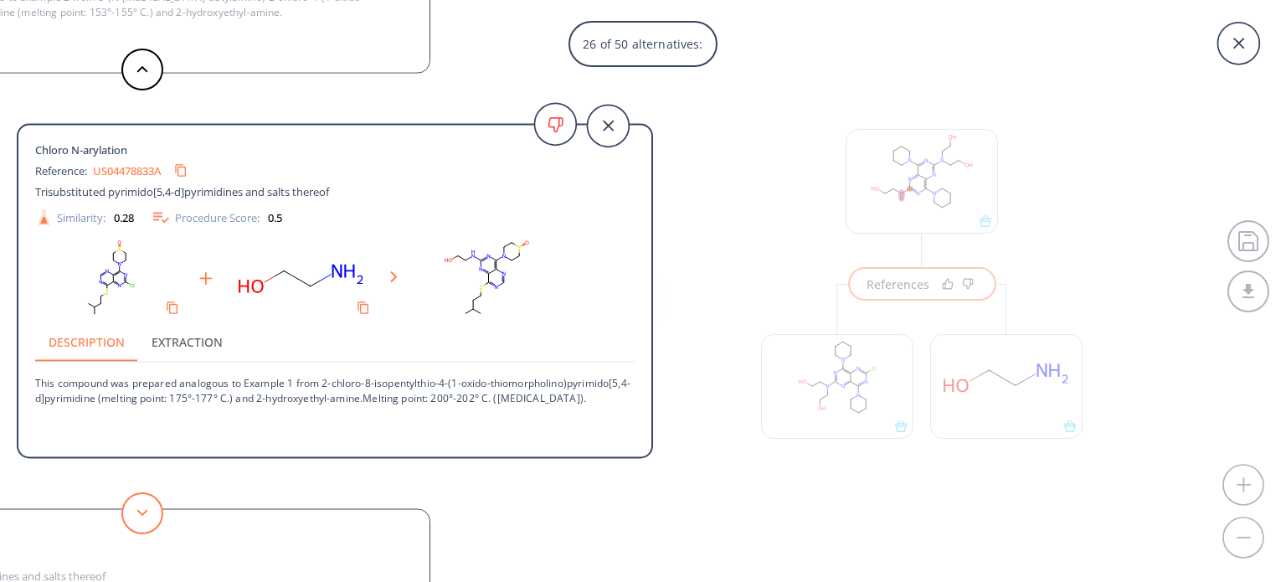
click at [148, 502] on button at bounding box center [142, 513] width 42 height 42
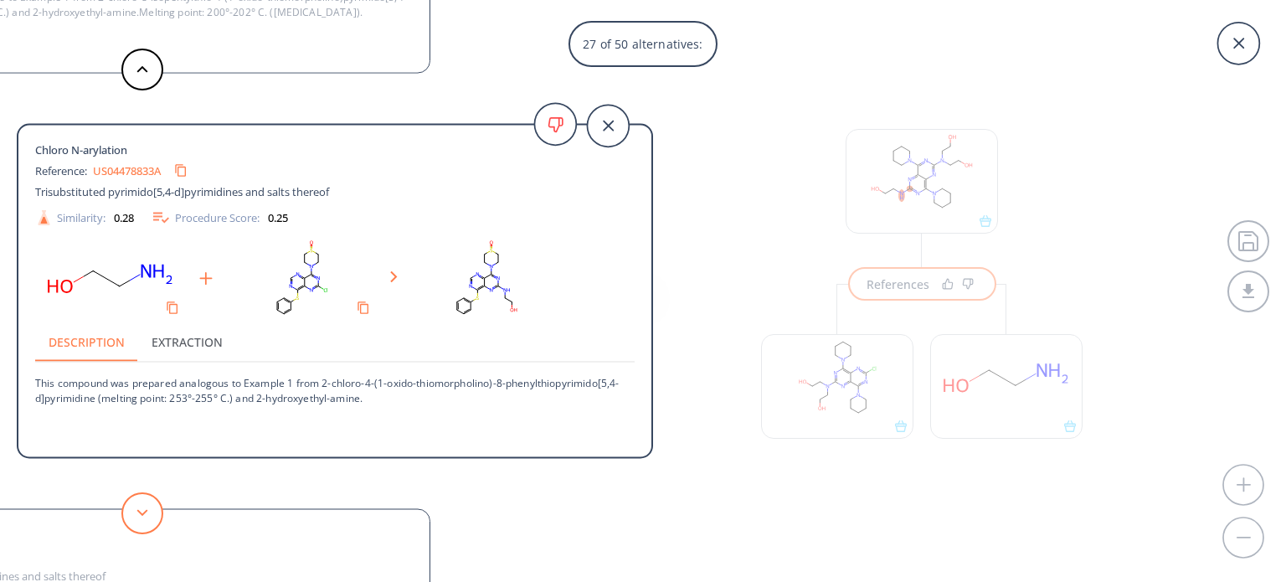
click at [148, 502] on button at bounding box center [142, 513] width 42 height 42
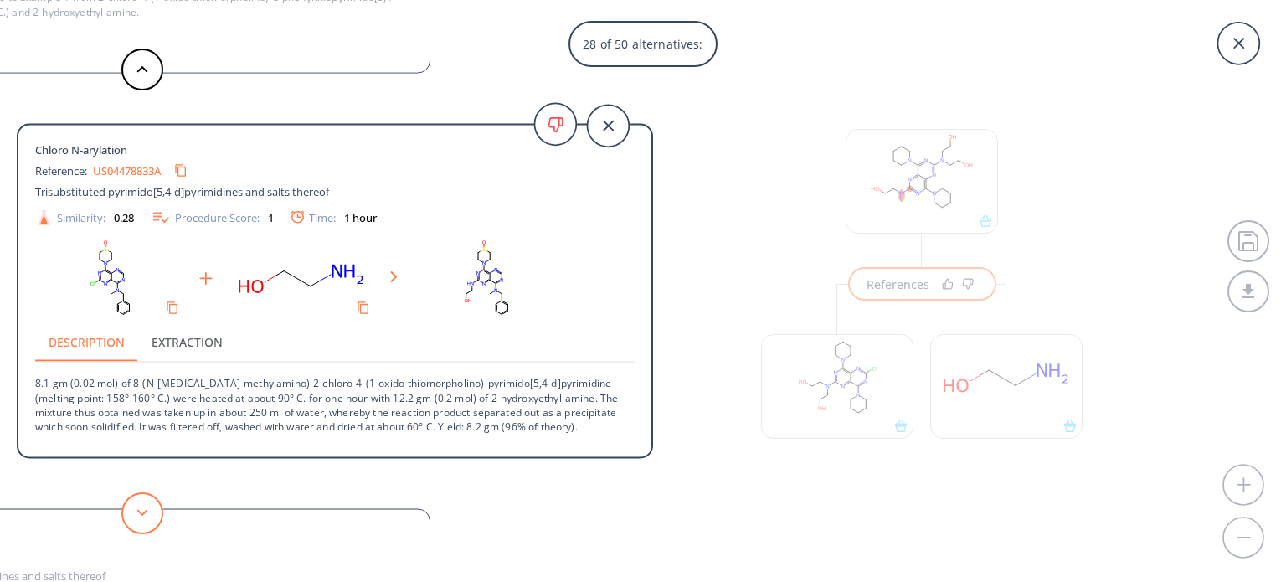
click at [148, 520] on button at bounding box center [142, 513] width 42 height 42
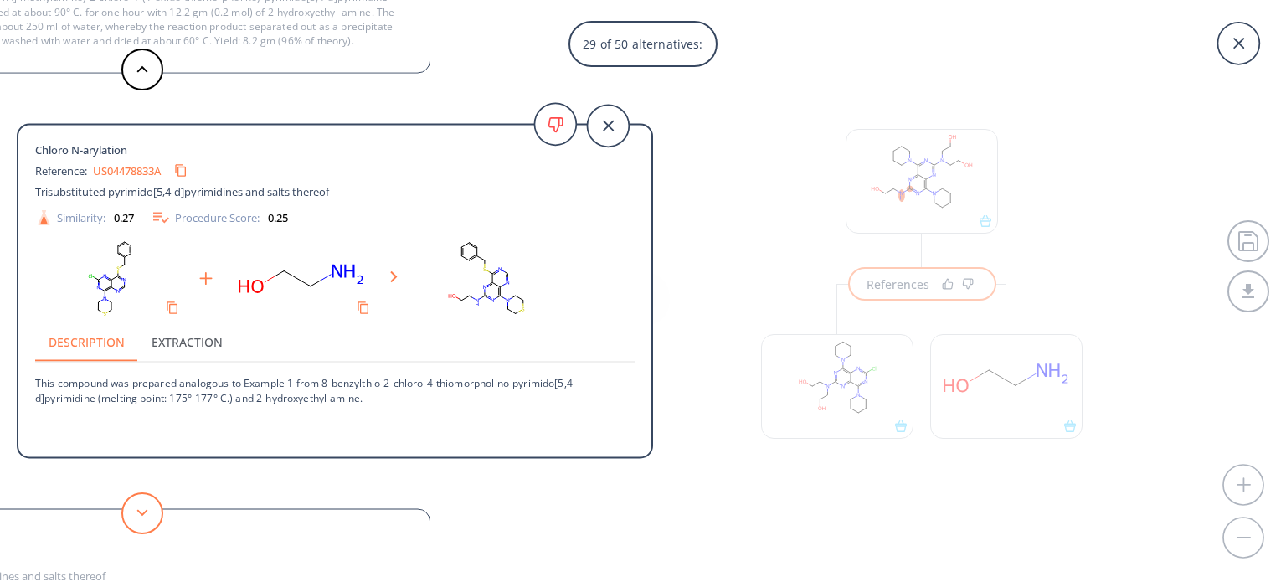
click at [148, 520] on button at bounding box center [142, 513] width 42 height 42
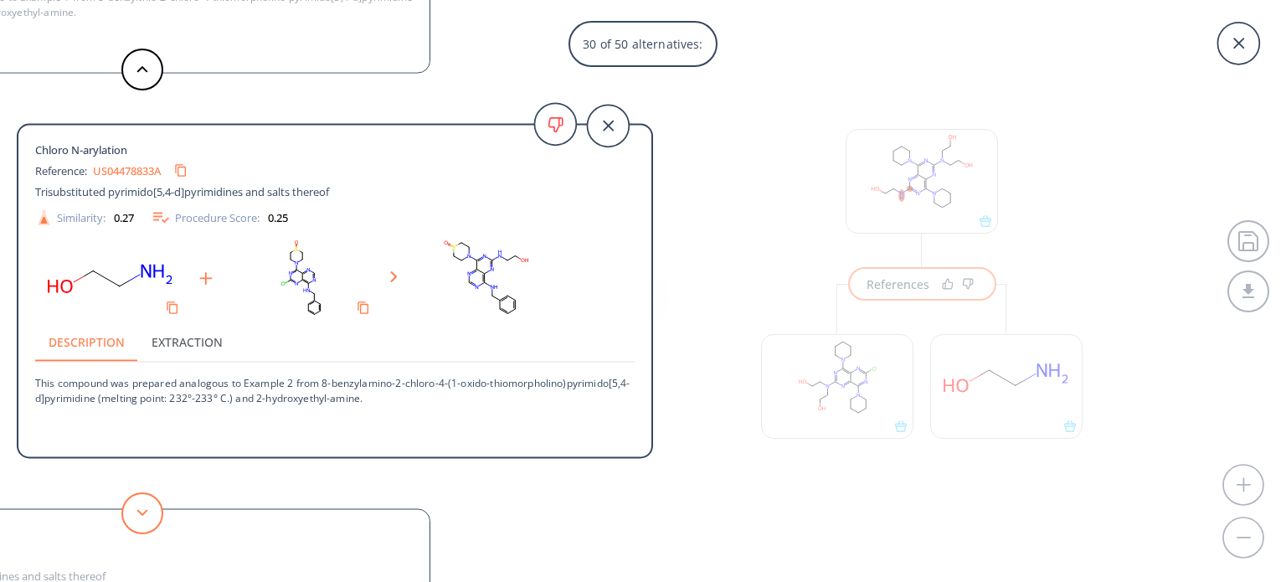
click at [148, 520] on button at bounding box center [142, 513] width 42 height 42
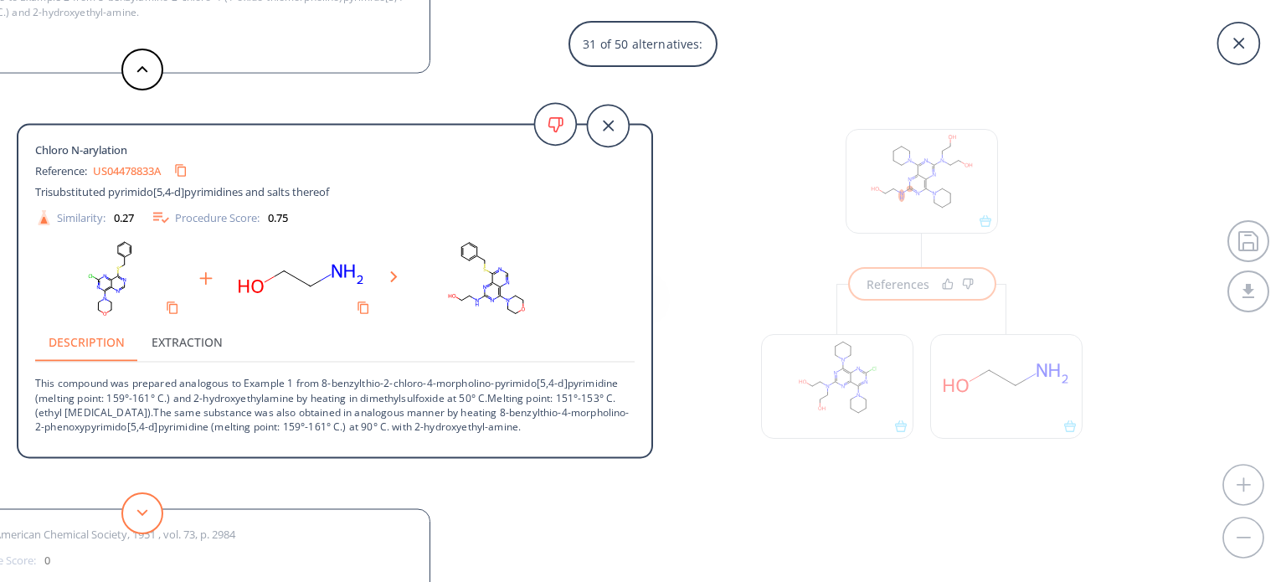
click at [137, 507] on button at bounding box center [142, 513] width 42 height 42
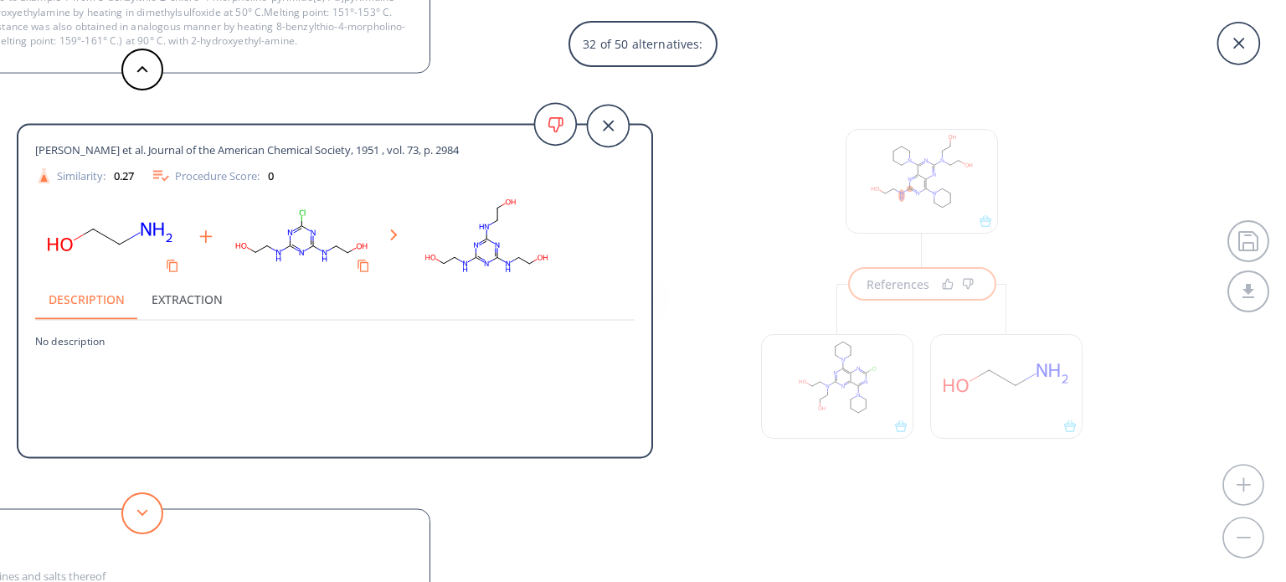
click at [137, 507] on button at bounding box center [142, 513] width 42 height 42
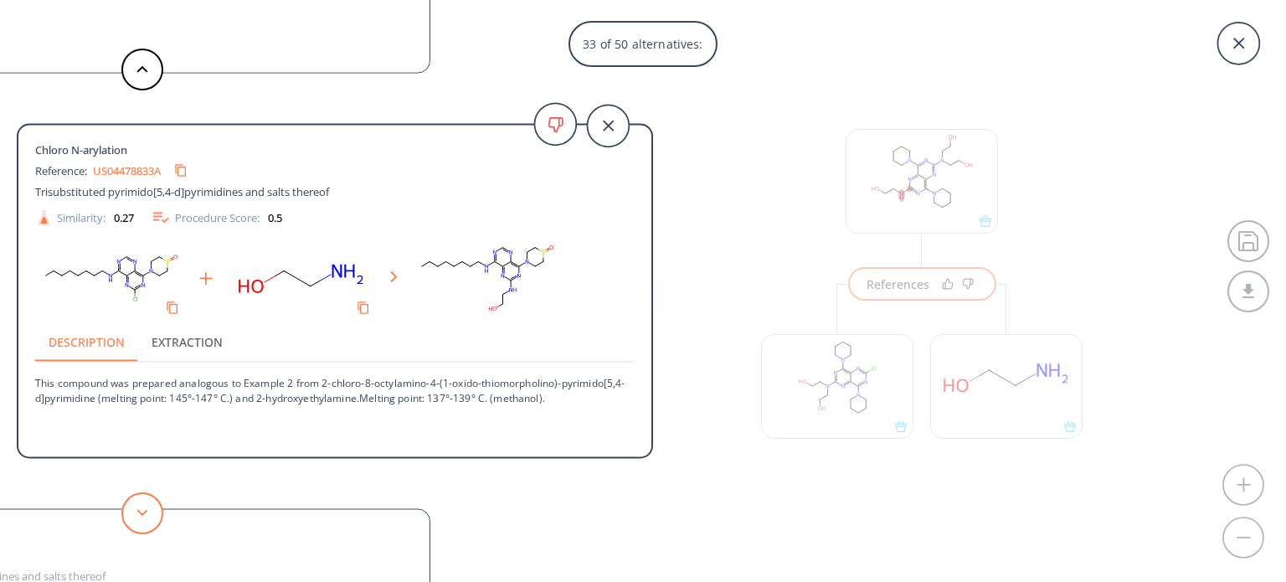
click at [144, 523] on button at bounding box center [142, 513] width 42 height 42
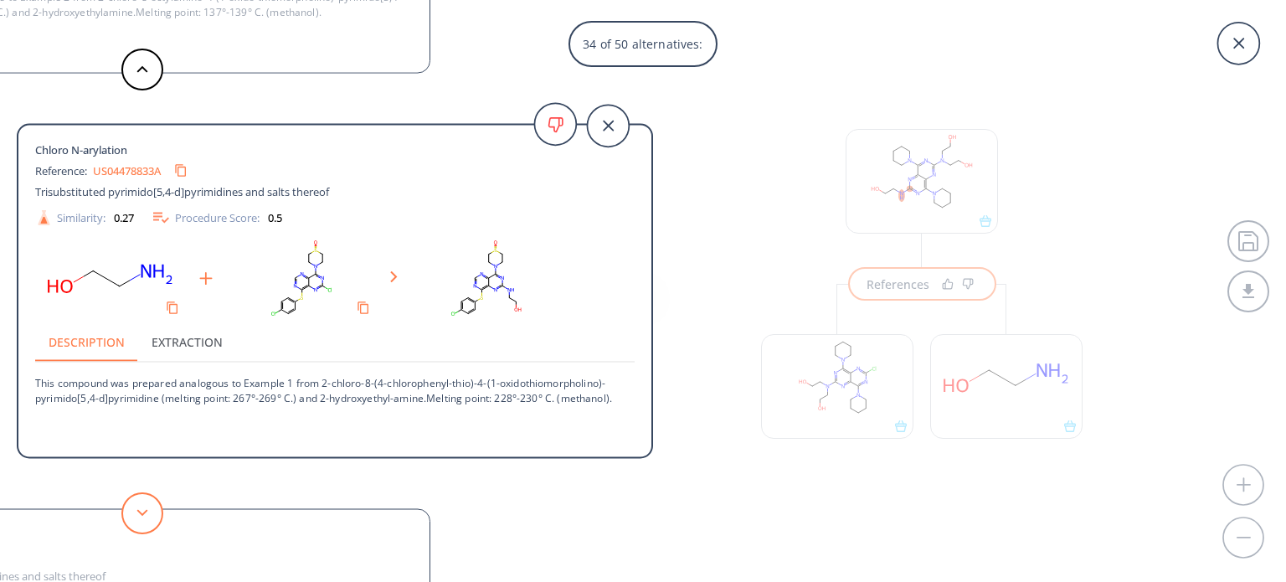
click at [147, 518] on button at bounding box center [142, 513] width 42 height 42
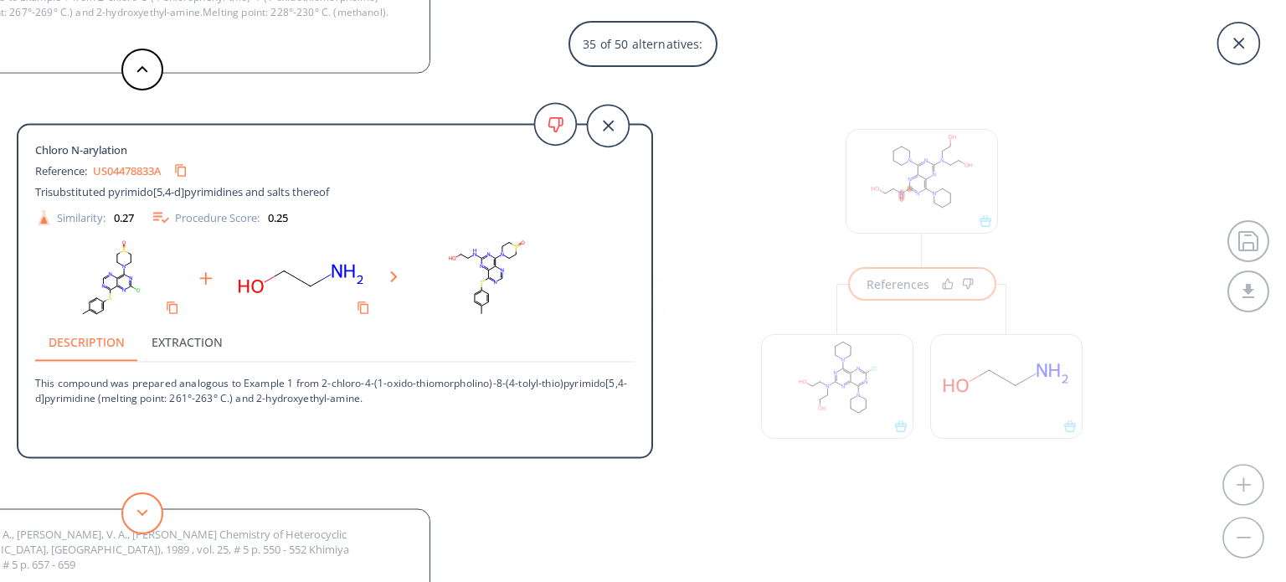
click at [147, 518] on button at bounding box center [142, 513] width 42 height 42
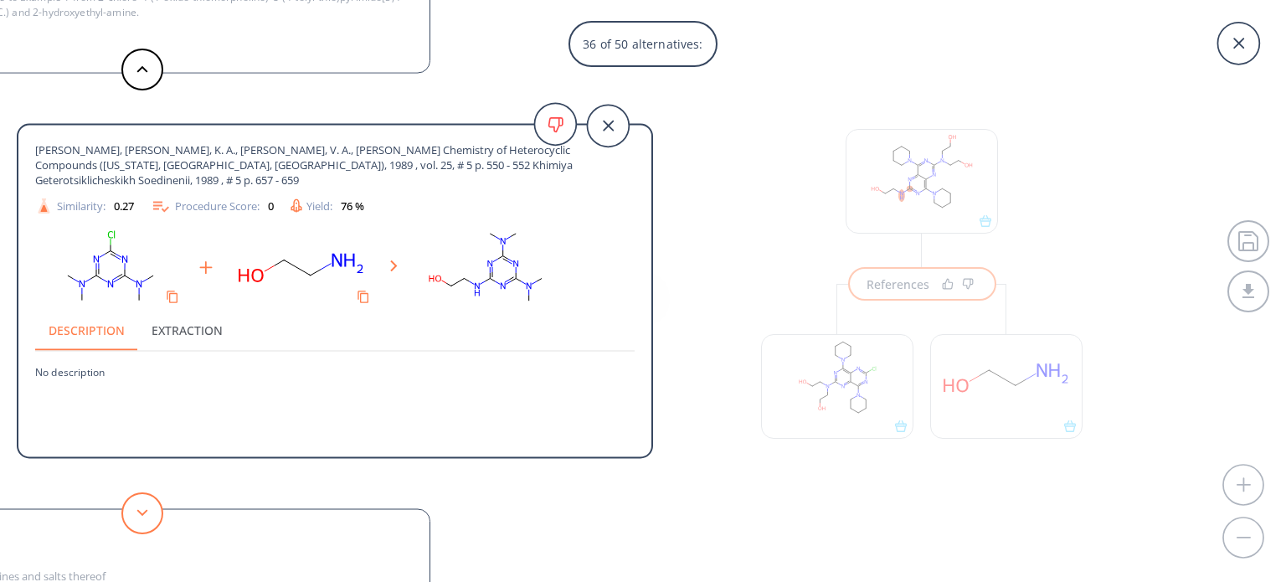
click at [147, 518] on button at bounding box center [142, 513] width 42 height 42
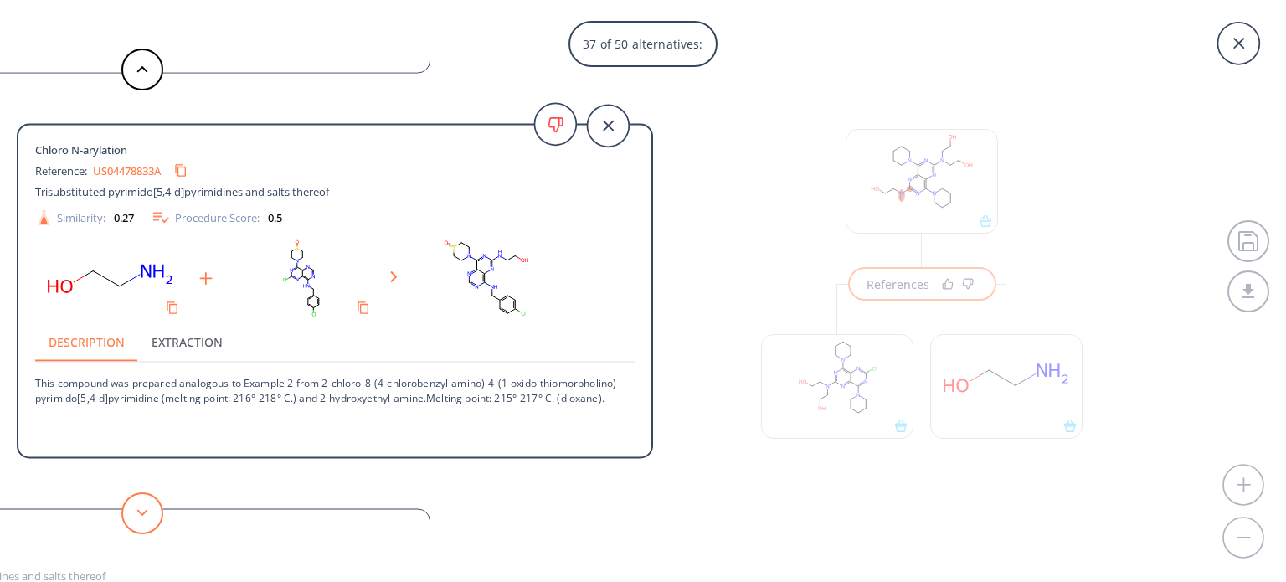
click at [147, 518] on button at bounding box center [142, 513] width 42 height 42
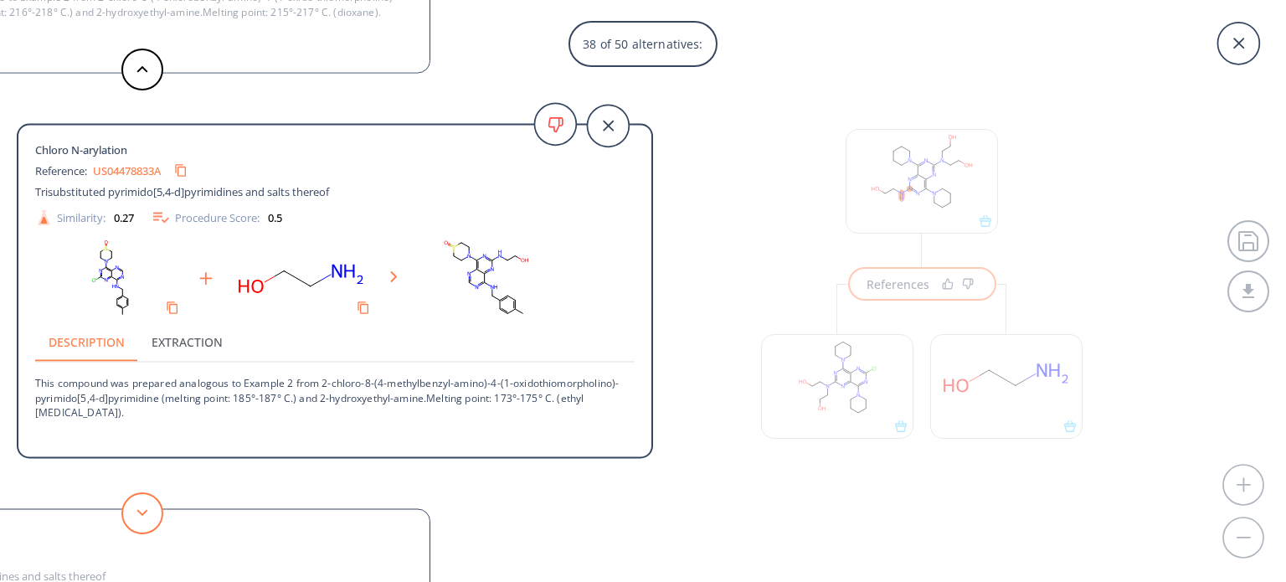
click at [147, 518] on button at bounding box center [142, 513] width 42 height 42
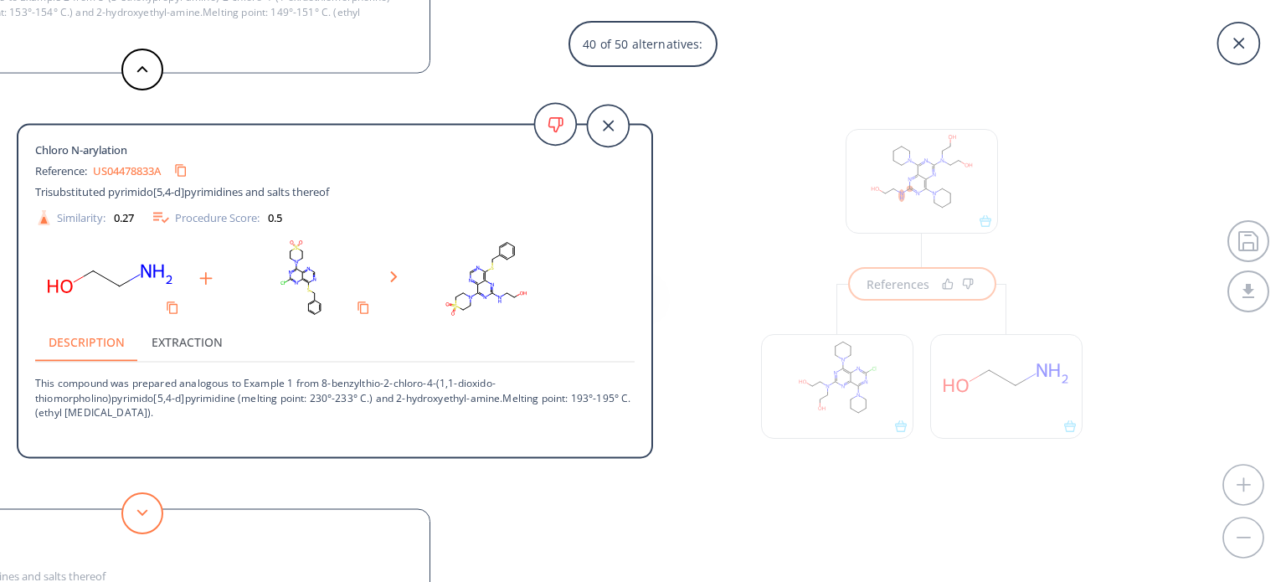
click at [147, 518] on button at bounding box center [142, 513] width 42 height 42
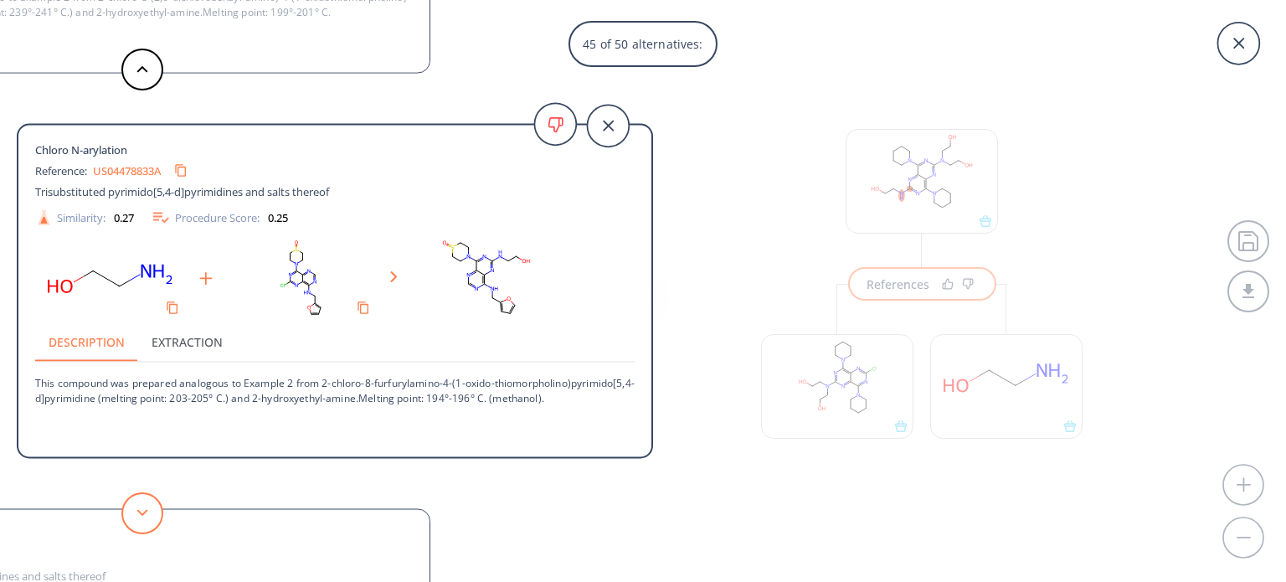
click at [147, 518] on button at bounding box center [142, 513] width 42 height 42
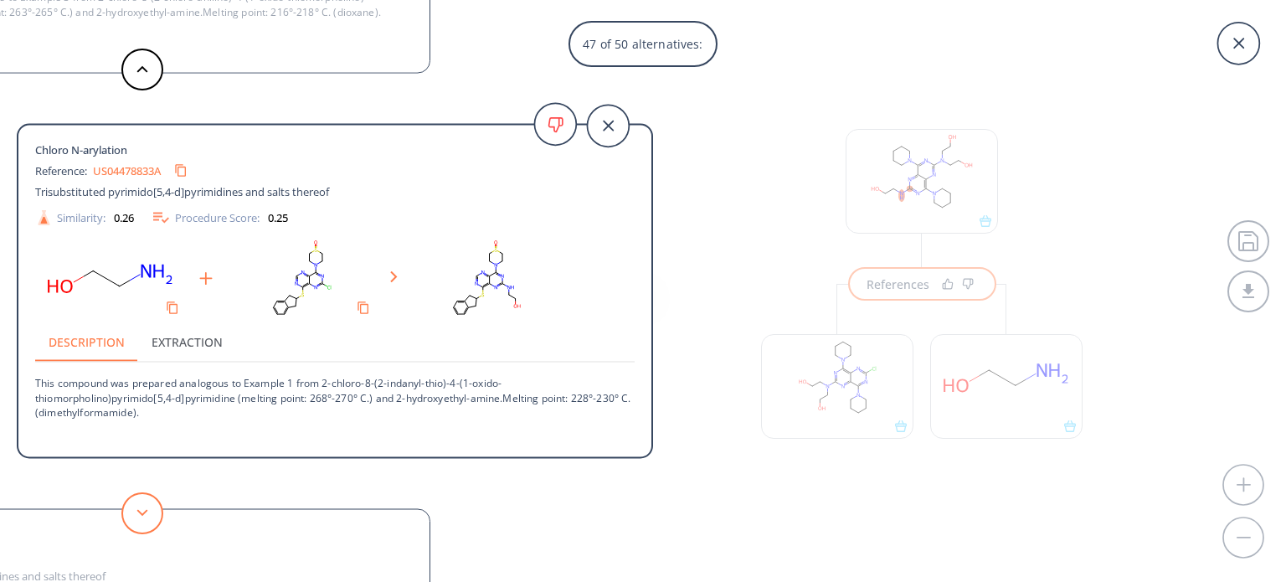
click at [147, 518] on button at bounding box center [142, 513] width 42 height 42
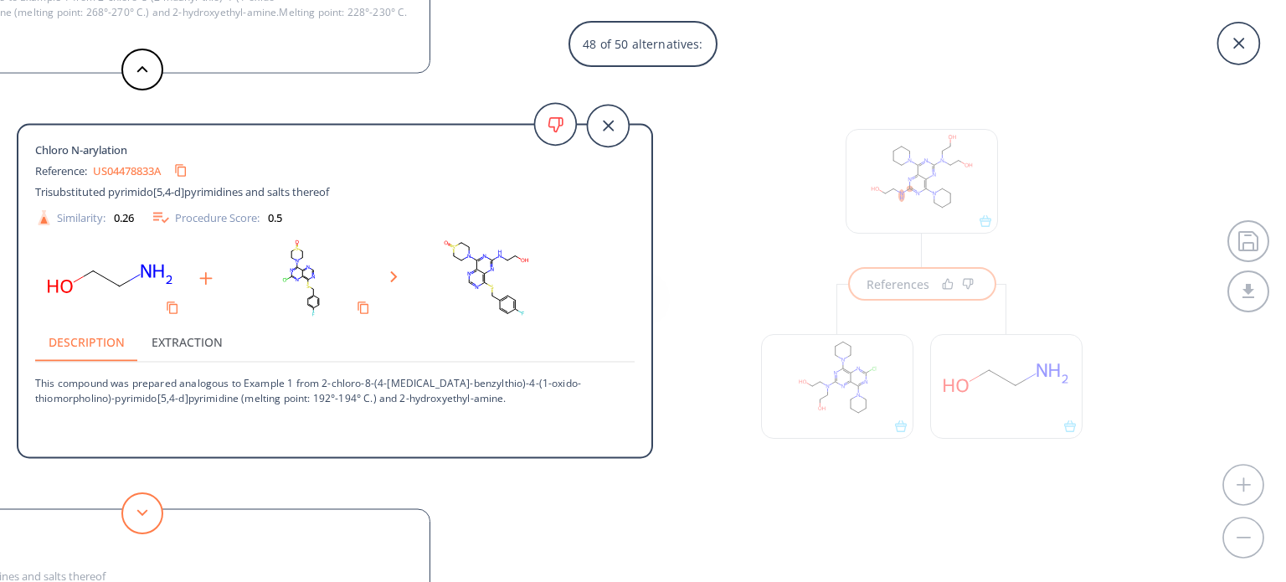
click at [147, 518] on button at bounding box center [142, 513] width 42 height 42
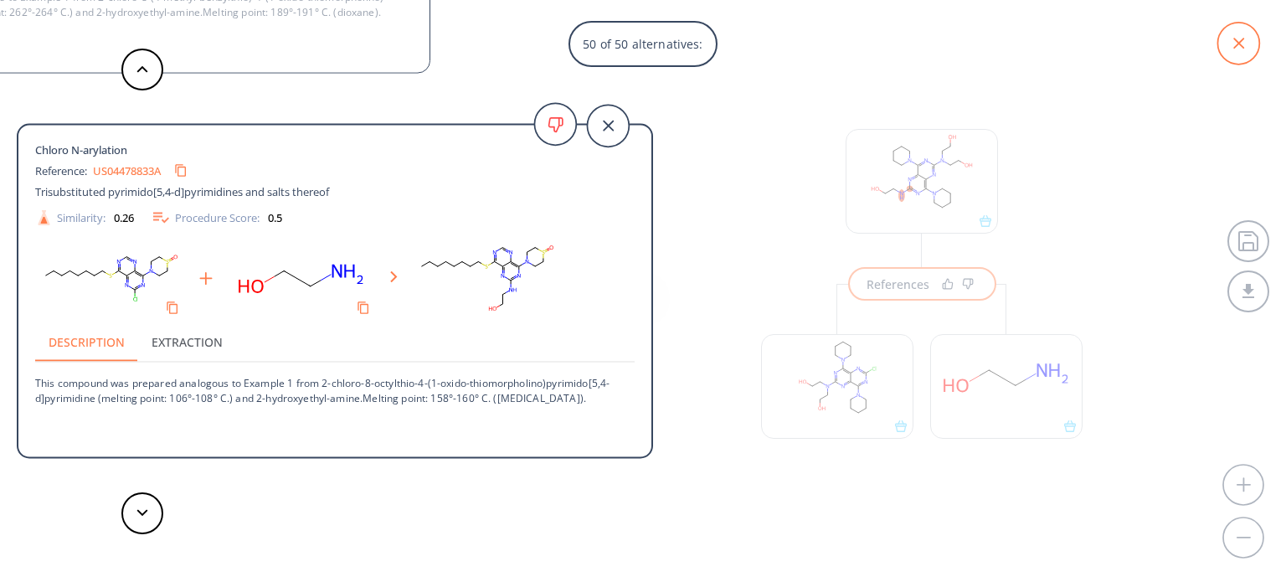
click at [1240, 39] on icon at bounding box center [1239, 44] width 42 height 42
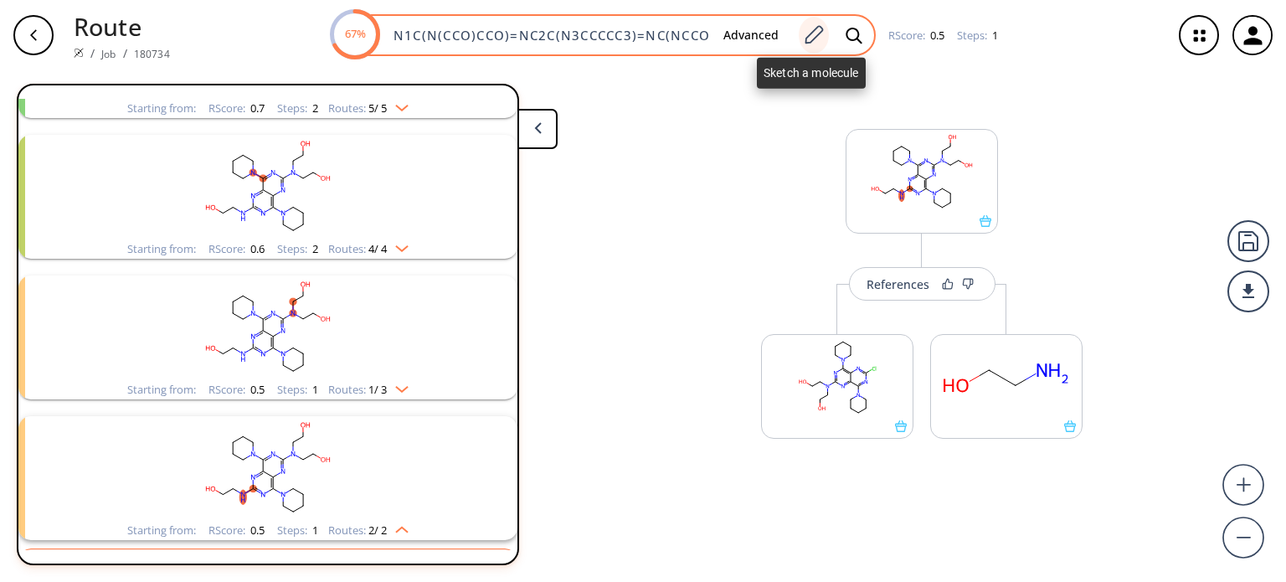
click at [820, 28] on icon at bounding box center [813, 35] width 23 height 22
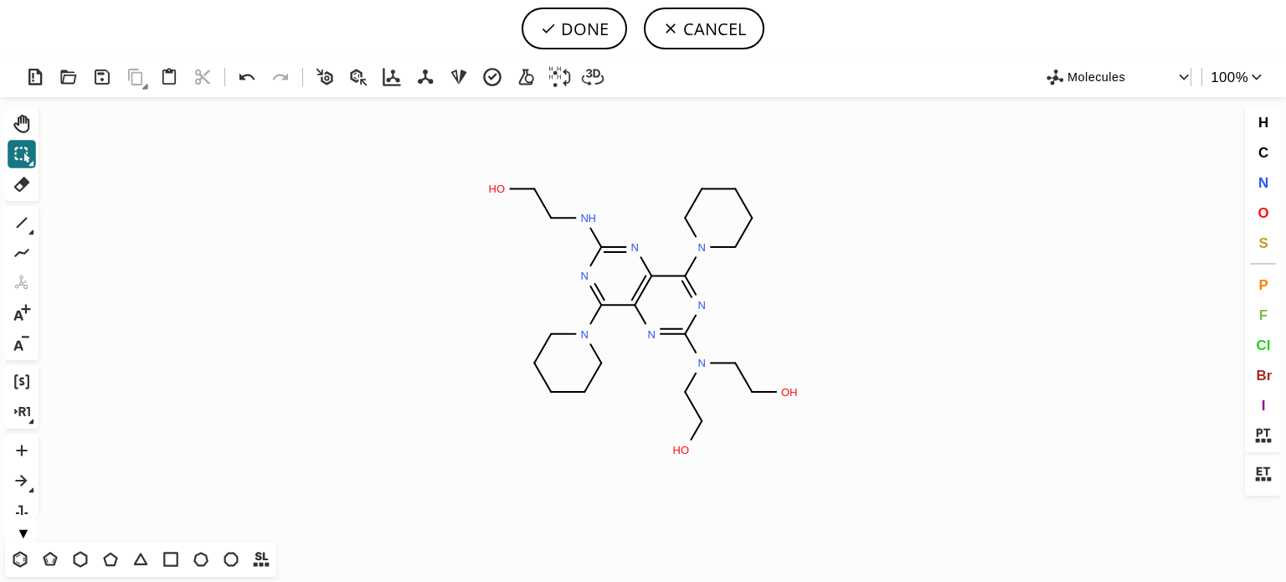
scroll to position [0, 0]
click at [16, 221] on icon at bounding box center [22, 223] width 22 height 22
click at [598, 215] on icon "Created with [PERSON_NAME] 2.3.0 N N O H O H N N N N H O H N N" at bounding box center [643, 319] width 1196 height 445
click at [255, 75] on icon at bounding box center [247, 77] width 24 height 24
drag, startPoint x: 636, startPoint y: 185, endPoint x: 643, endPoint y: 163, distance: 22.8
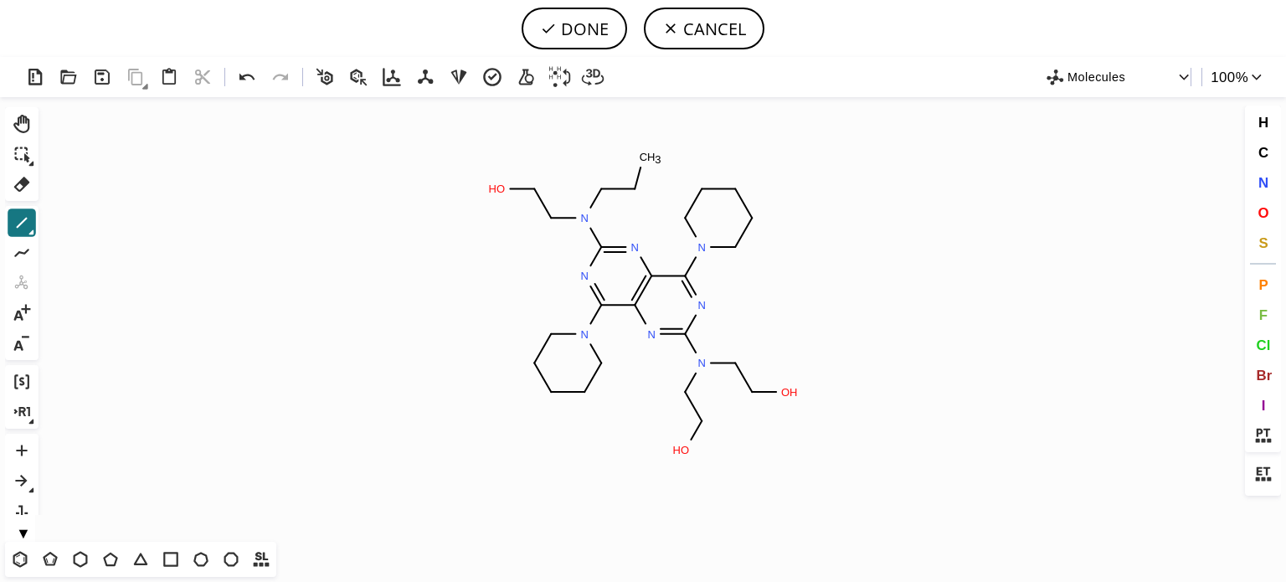
drag, startPoint x: 1263, startPoint y: 210, endPoint x: 1194, endPoint y: 183, distance: 73.7
click at [1259, 204] on span "O" at bounding box center [1263, 212] width 11 height 16
click at [649, 156] on tspan "O" at bounding box center [645, 154] width 8 height 13
click at [573, 34] on button "DONE" at bounding box center [575, 29] width 106 height 42
type input "N1=C(N2CCCCC2)C2=C(C(=NC(=N2)N(CCO)CCO)N2CCCCC2)N=C1N(CCO)CCO"
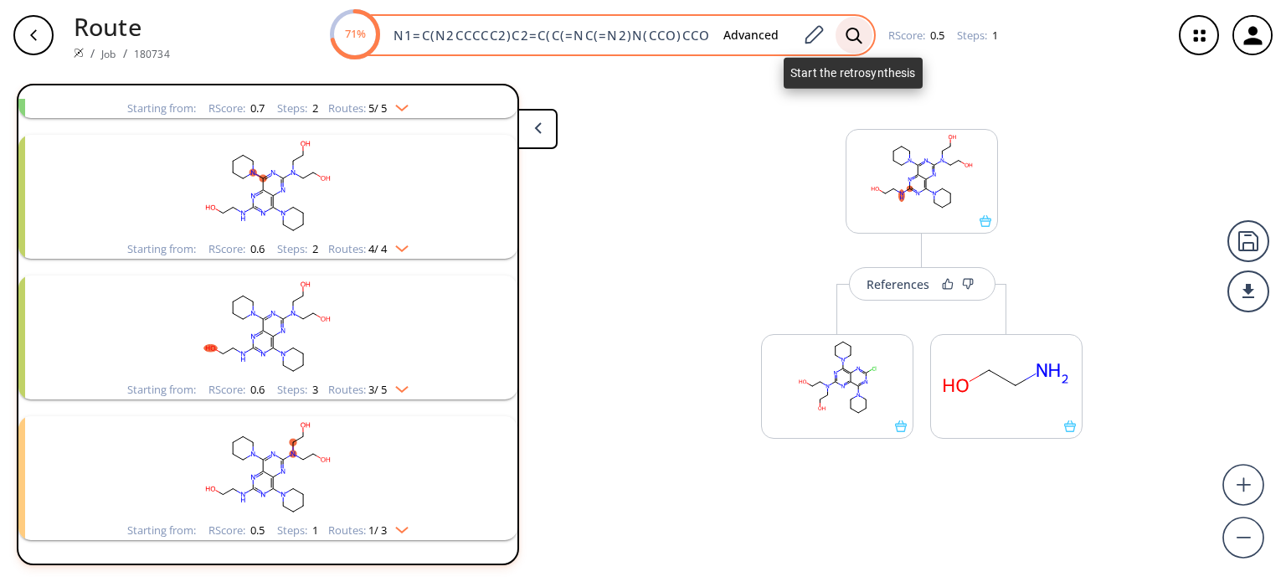
click at [854, 33] on icon at bounding box center [854, 36] width 17 height 18
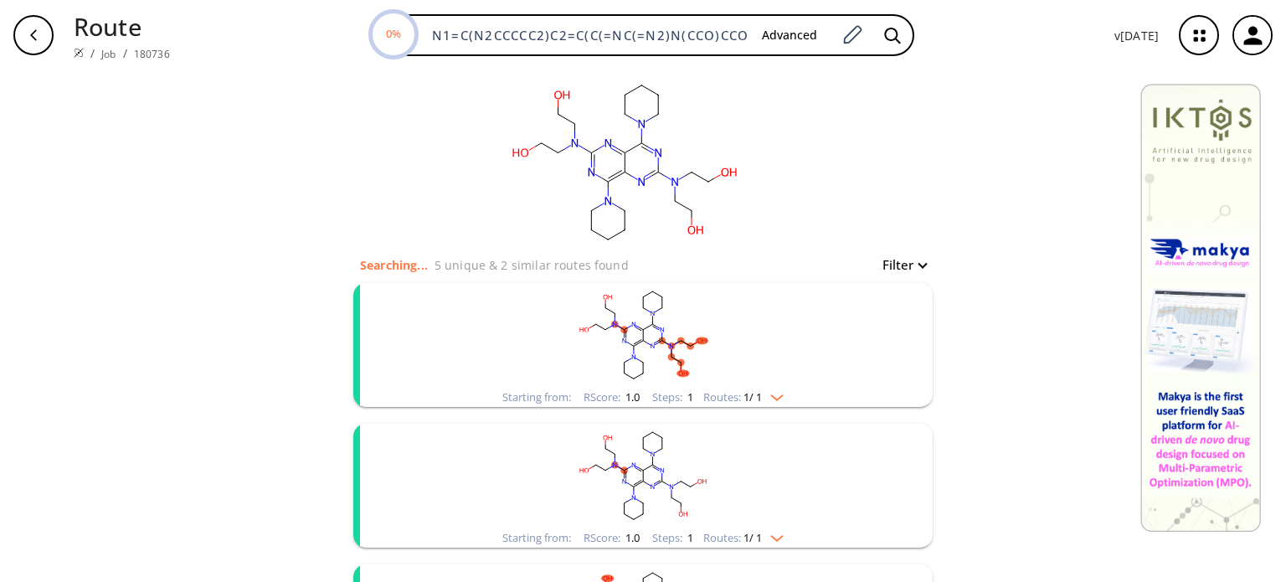
click at [774, 397] on img "clusters" at bounding box center [773, 394] width 22 height 13
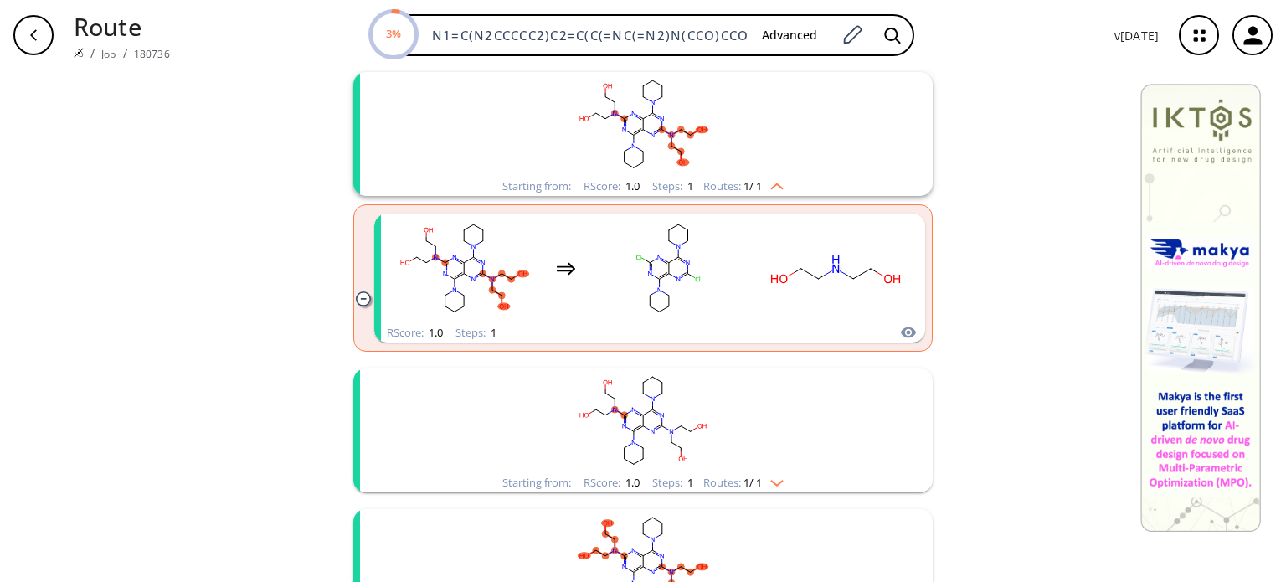
scroll to position [251, 0]
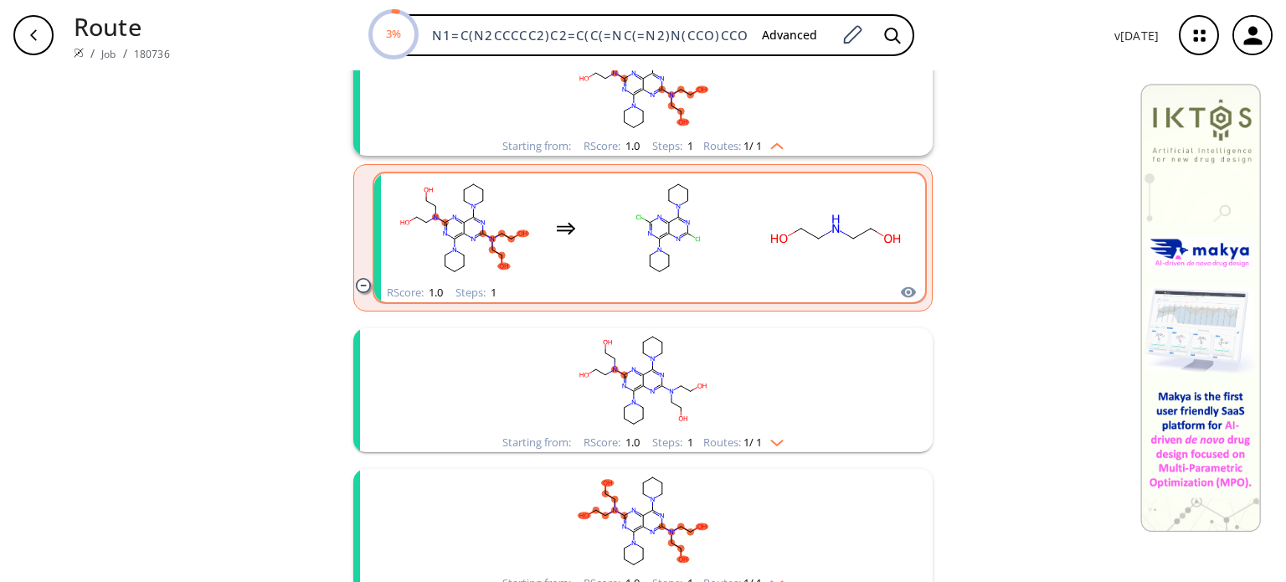
click at [740, 275] on div "clusters" at bounding box center [650, 228] width 523 height 110
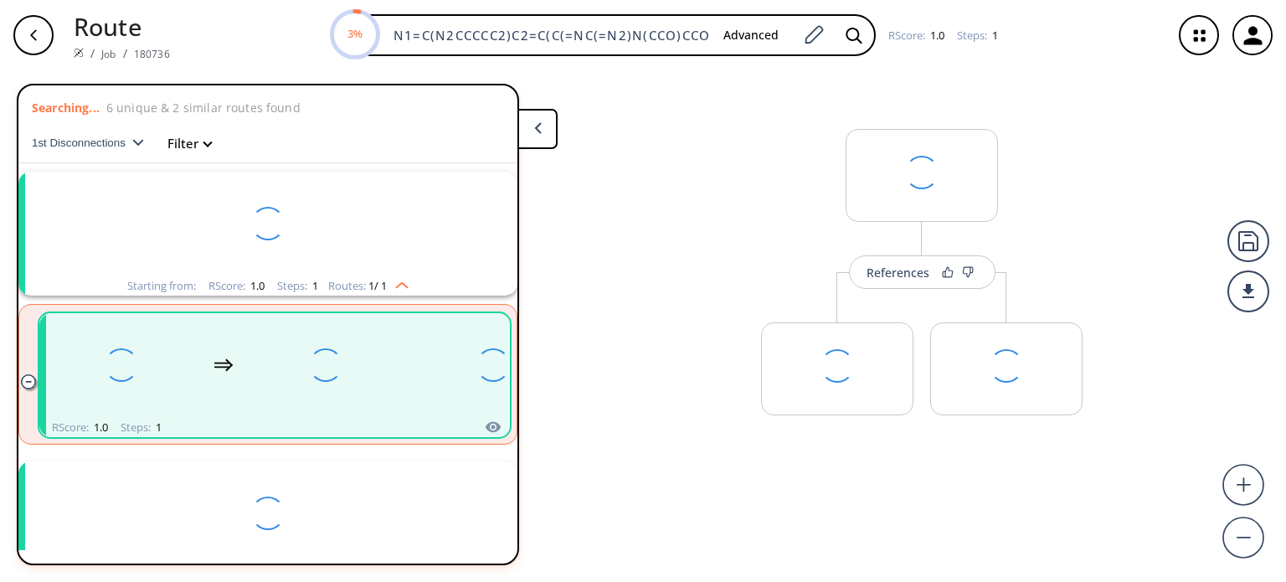
scroll to position [37, 0]
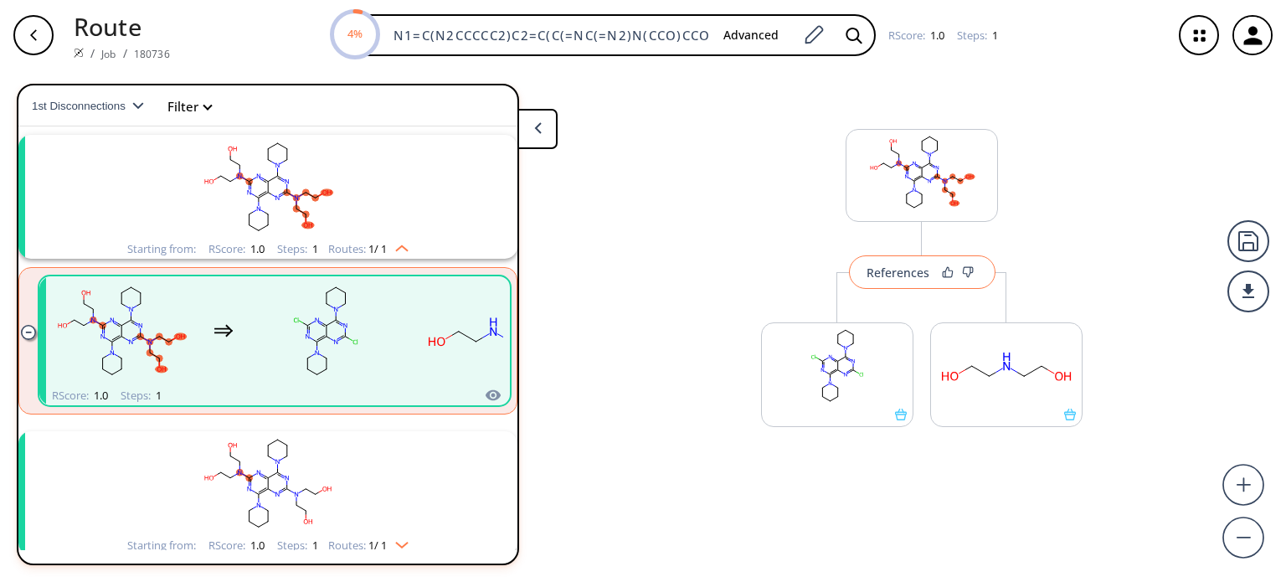
click at [878, 276] on div "References" at bounding box center [898, 272] width 63 height 11
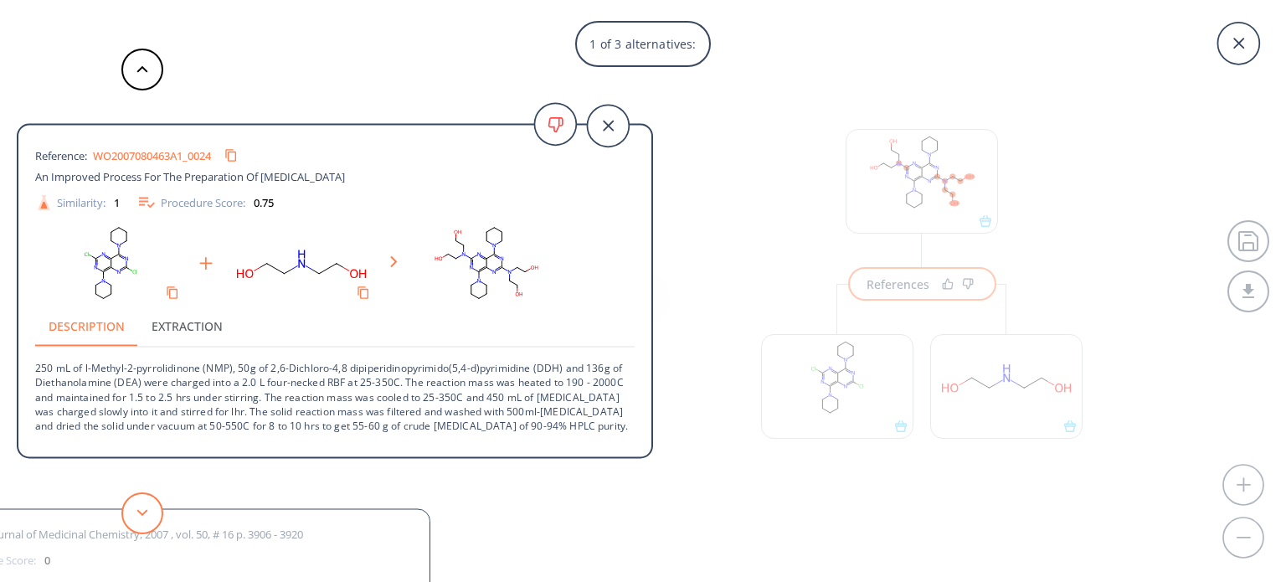
click at [134, 512] on button at bounding box center [142, 513] width 42 height 42
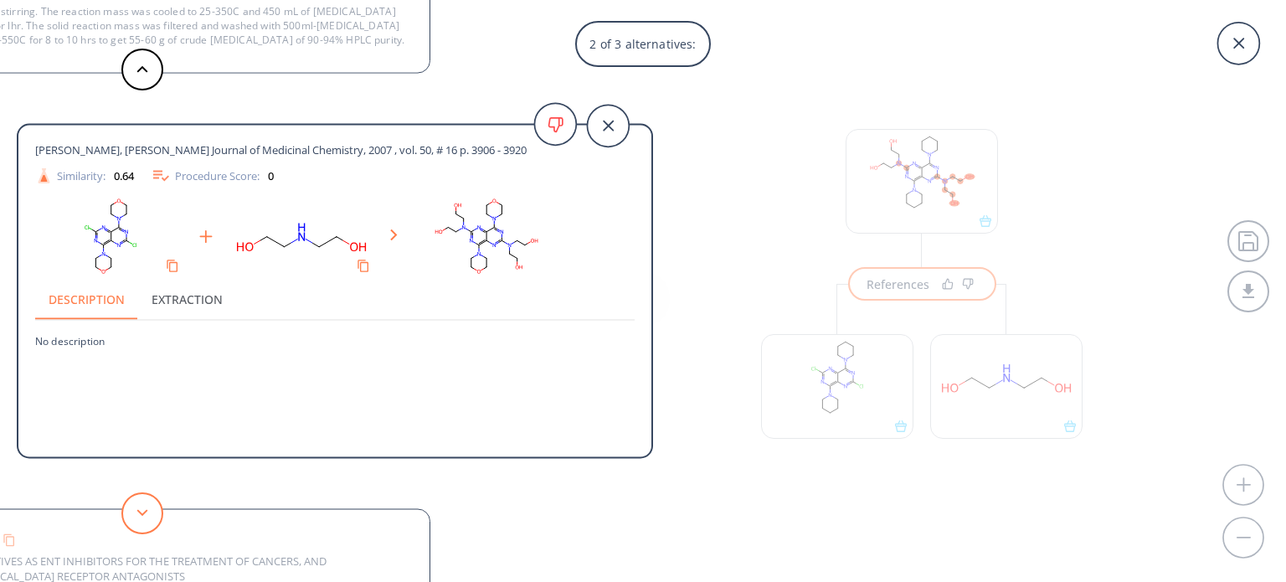
click at [134, 512] on button at bounding box center [142, 513] width 42 height 42
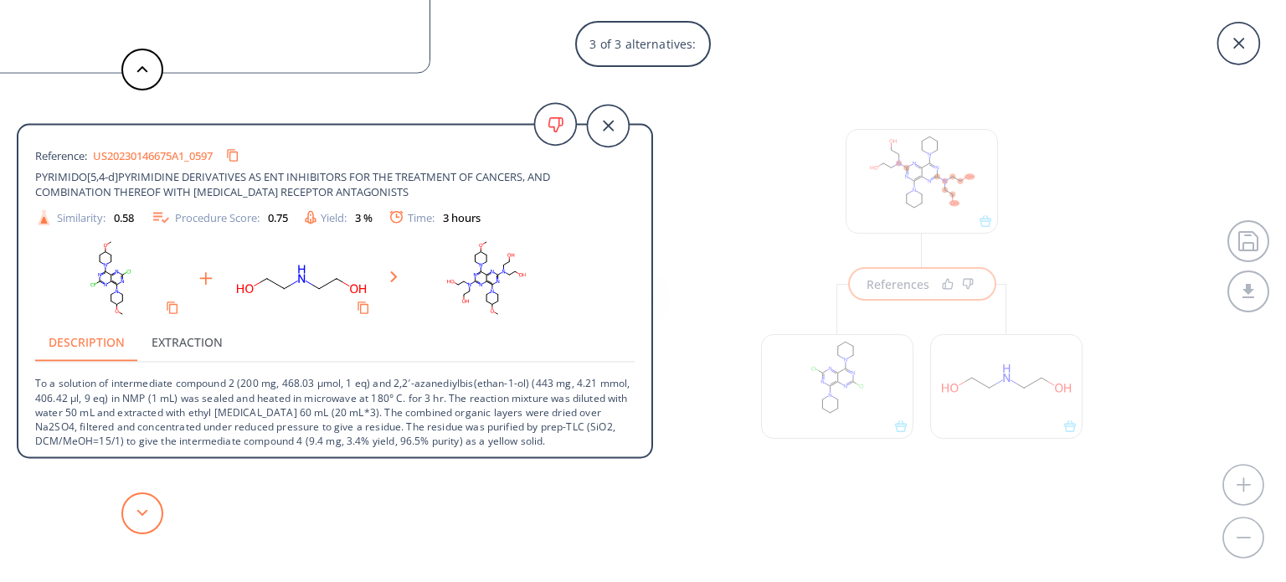
click at [148, 518] on button at bounding box center [142, 513] width 42 height 42
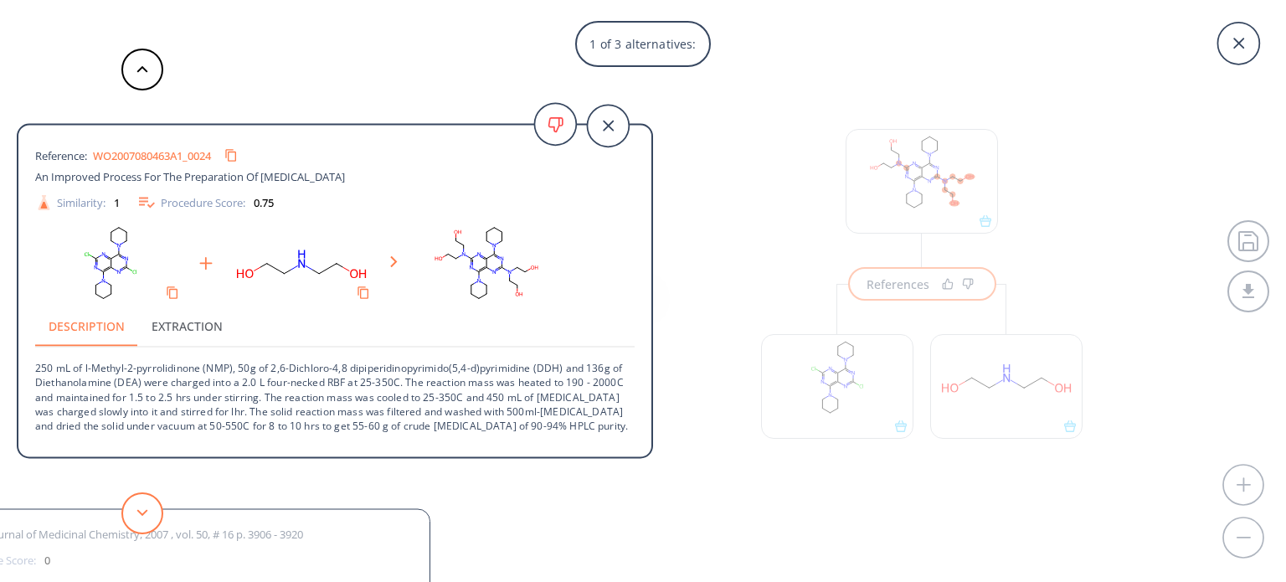
click at [144, 515] on icon at bounding box center [142, 513] width 12 height 8
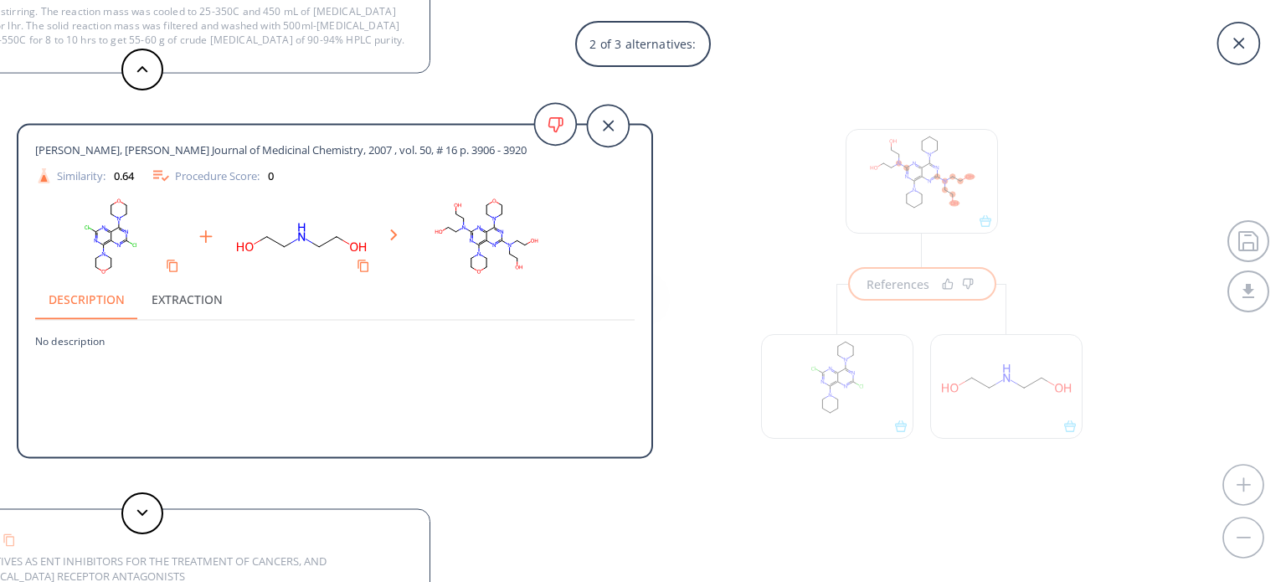
click at [121, 492] on button at bounding box center [142, 513] width 42 height 42
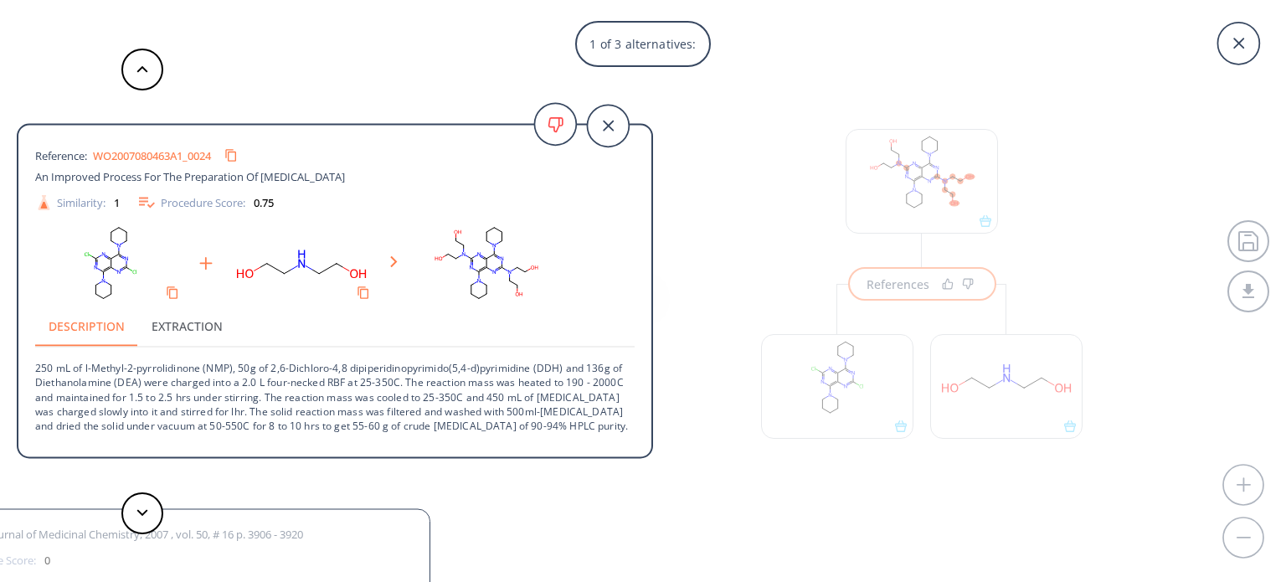
click at [981, 388] on div "1 of 3 alternatives: Reference: WO2007080463A1_0024 An Improved Process For The…" at bounding box center [643, 291] width 1286 height 582
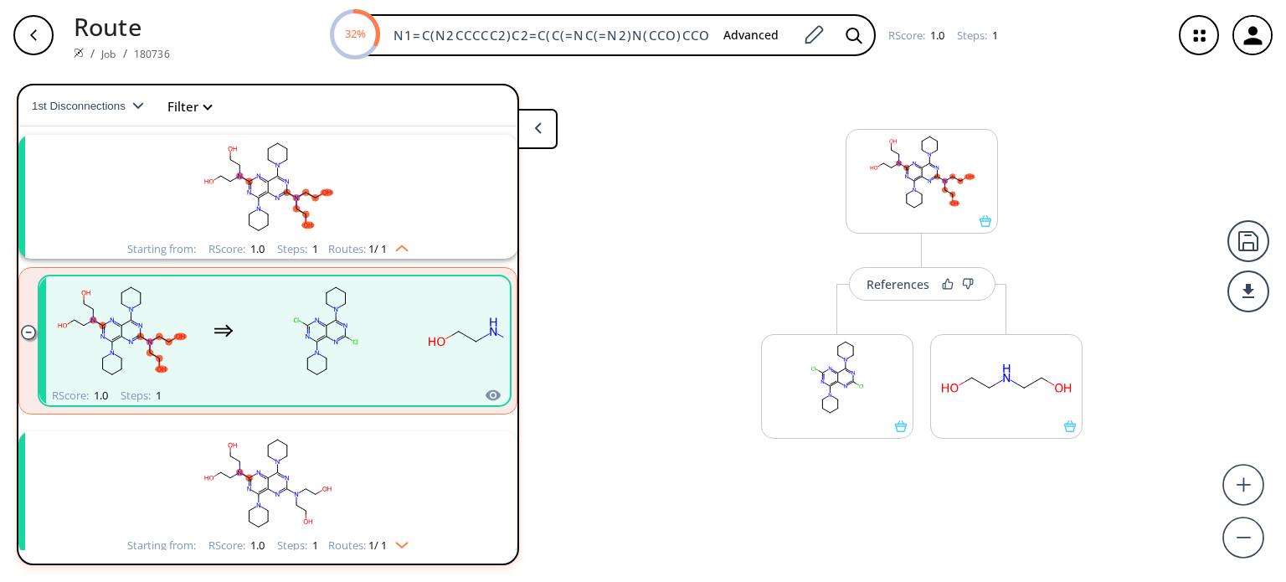
click at [981, 388] on rect at bounding box center [1006, 377] width 151 height 85
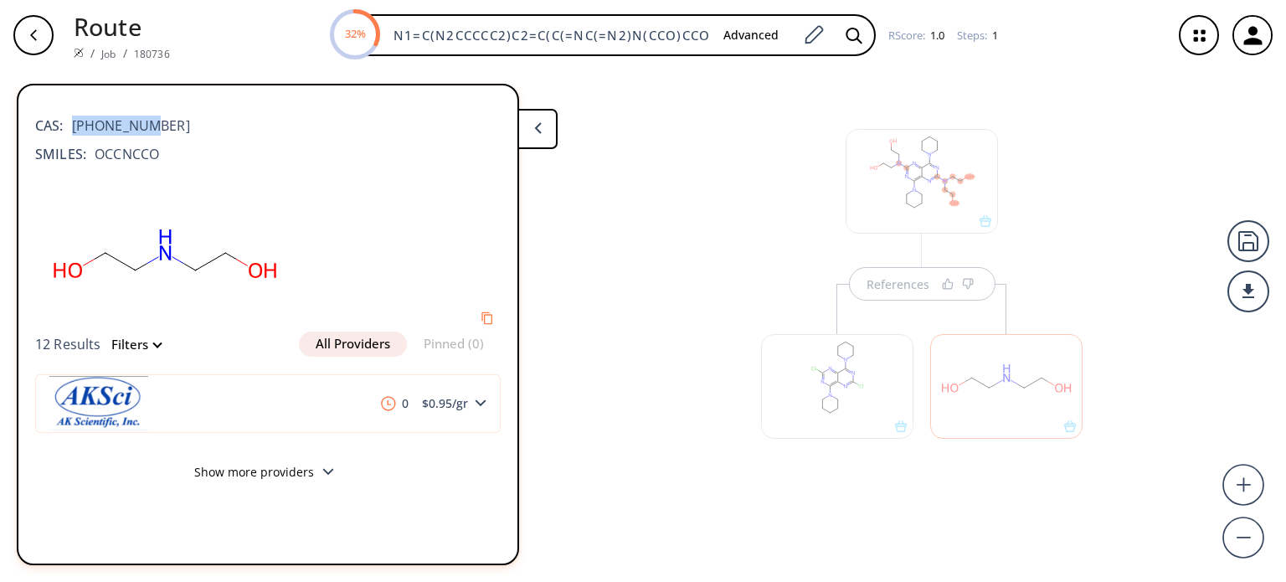
drag, startPoint x: 177, startPoint y: 127, endPoint x: 85, endPoint y: 149, distance: 93.8
click at [74, 131] on div "CAS: [PHONE_NUMBER]" at bounding box center [268, 117] width 466 height 37
copy span "[PHONE_NUMBER]"
